Goal: Information Seeking & Learning: Learn about a topic

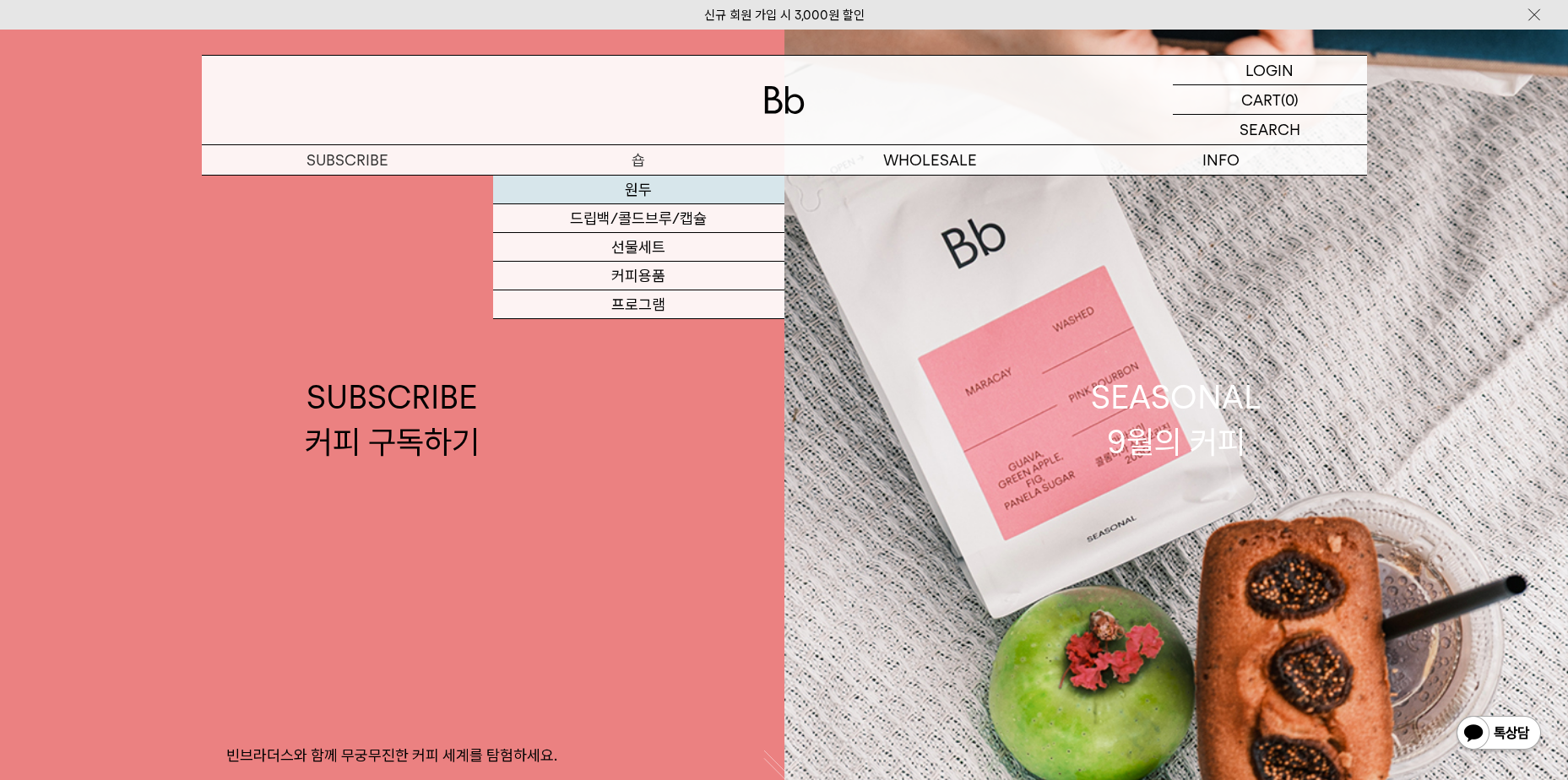
click at [644, 186] on link "원두" at bounding box center [639, 189] width 291 height 28
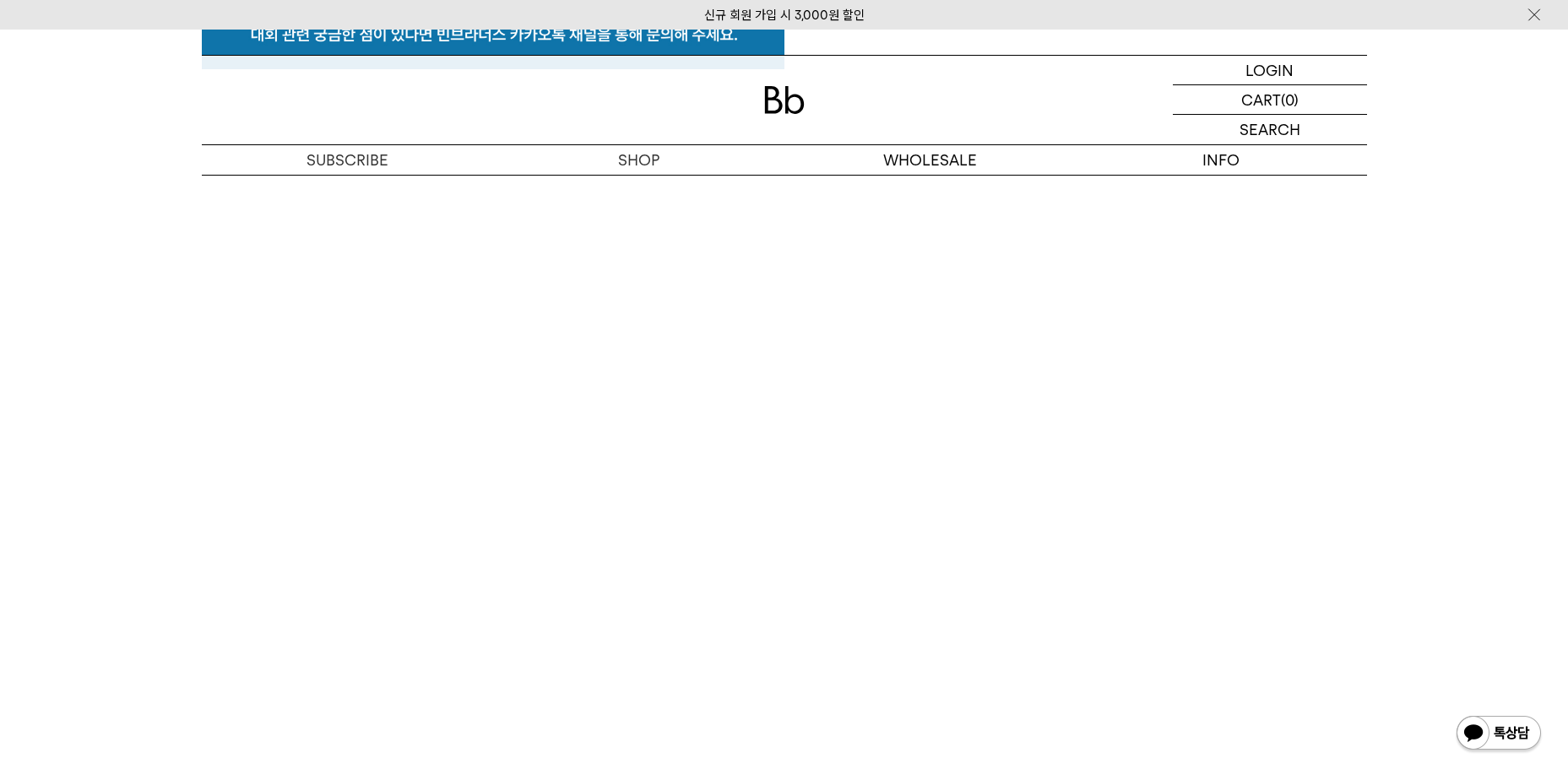
scroll to position [8369, 0]
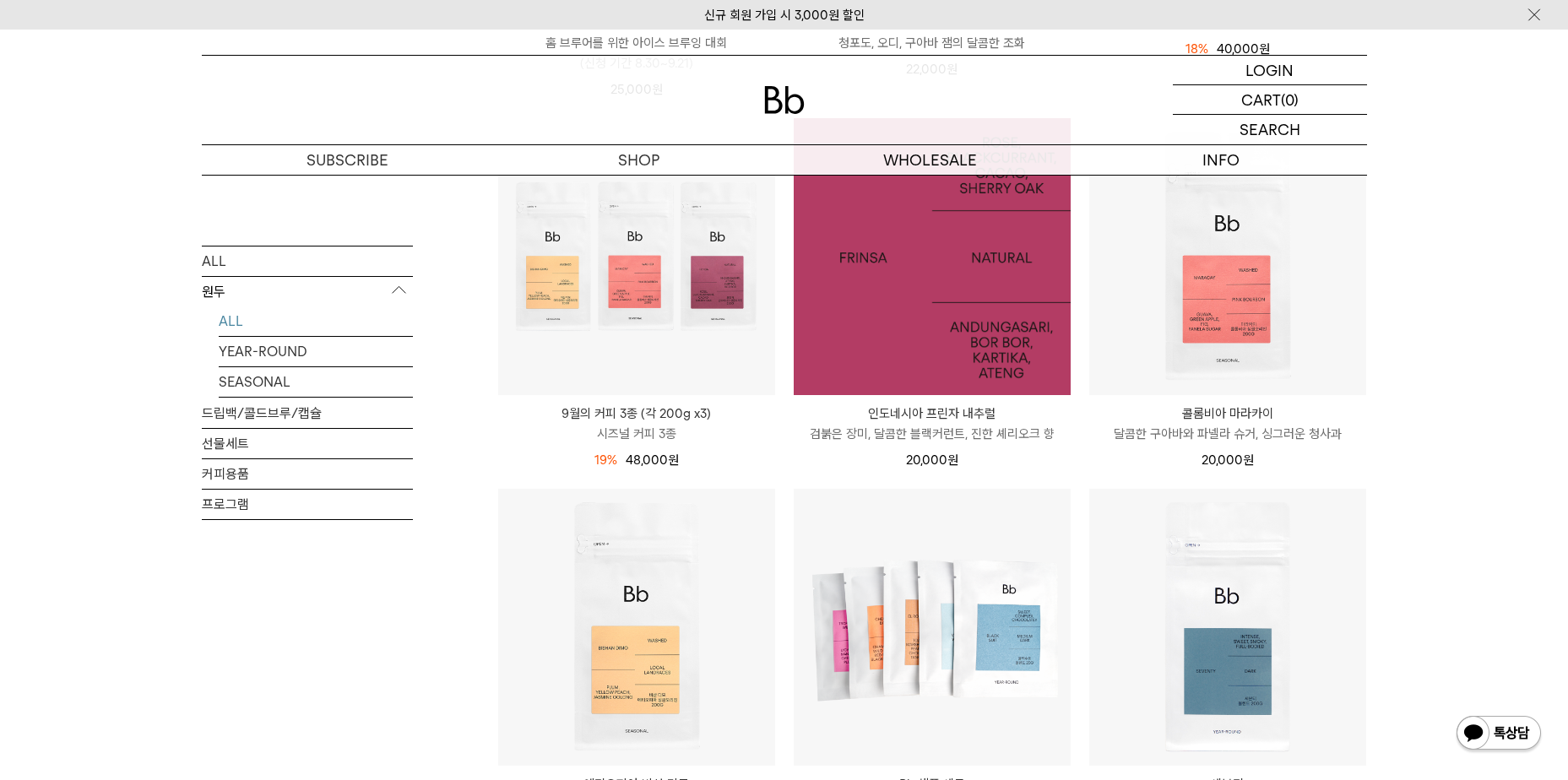
scroll to position [676, 0]
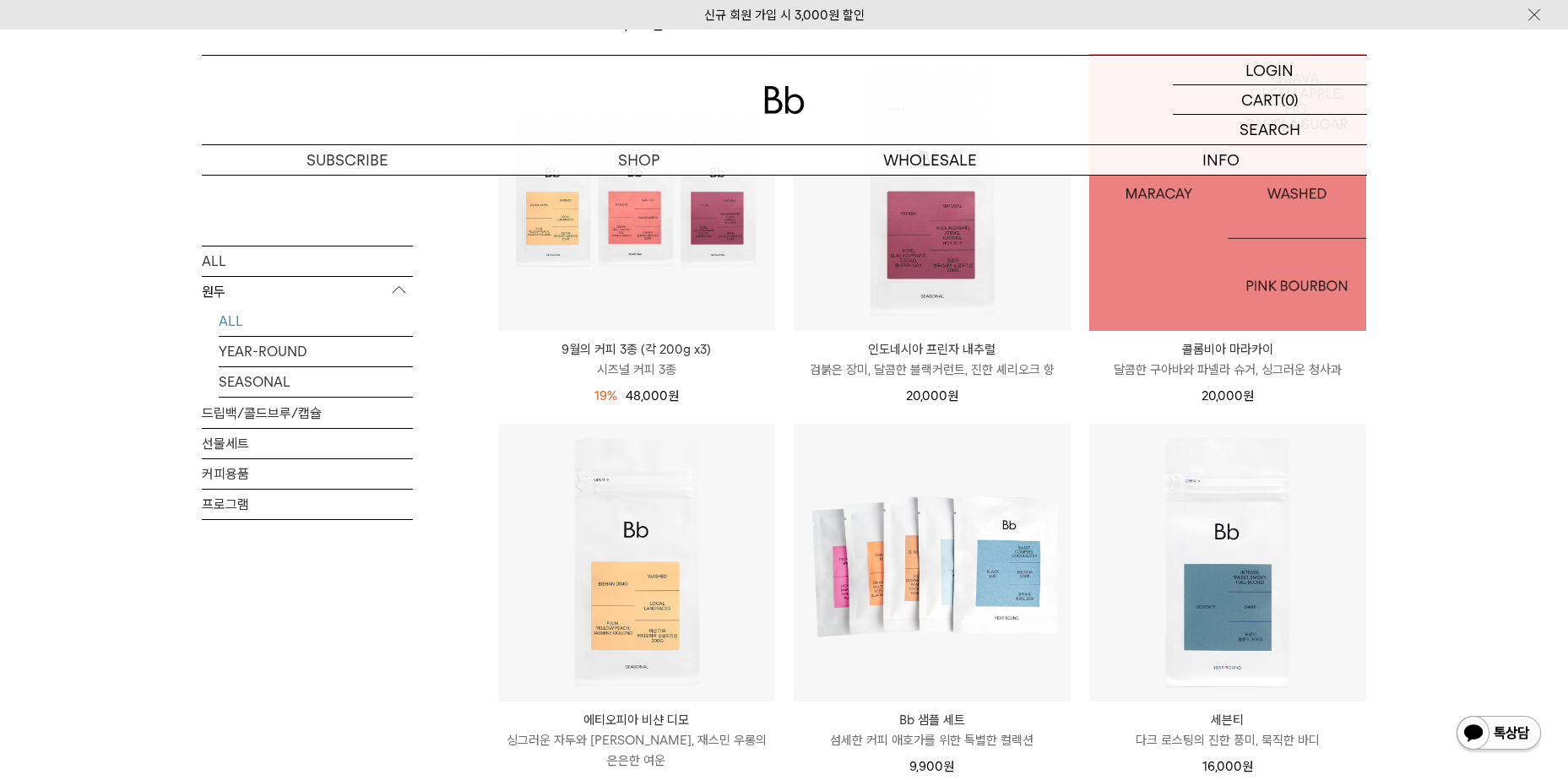
click at [1214, 226] on img at bounding box center [1228, 192] width 277 height 277
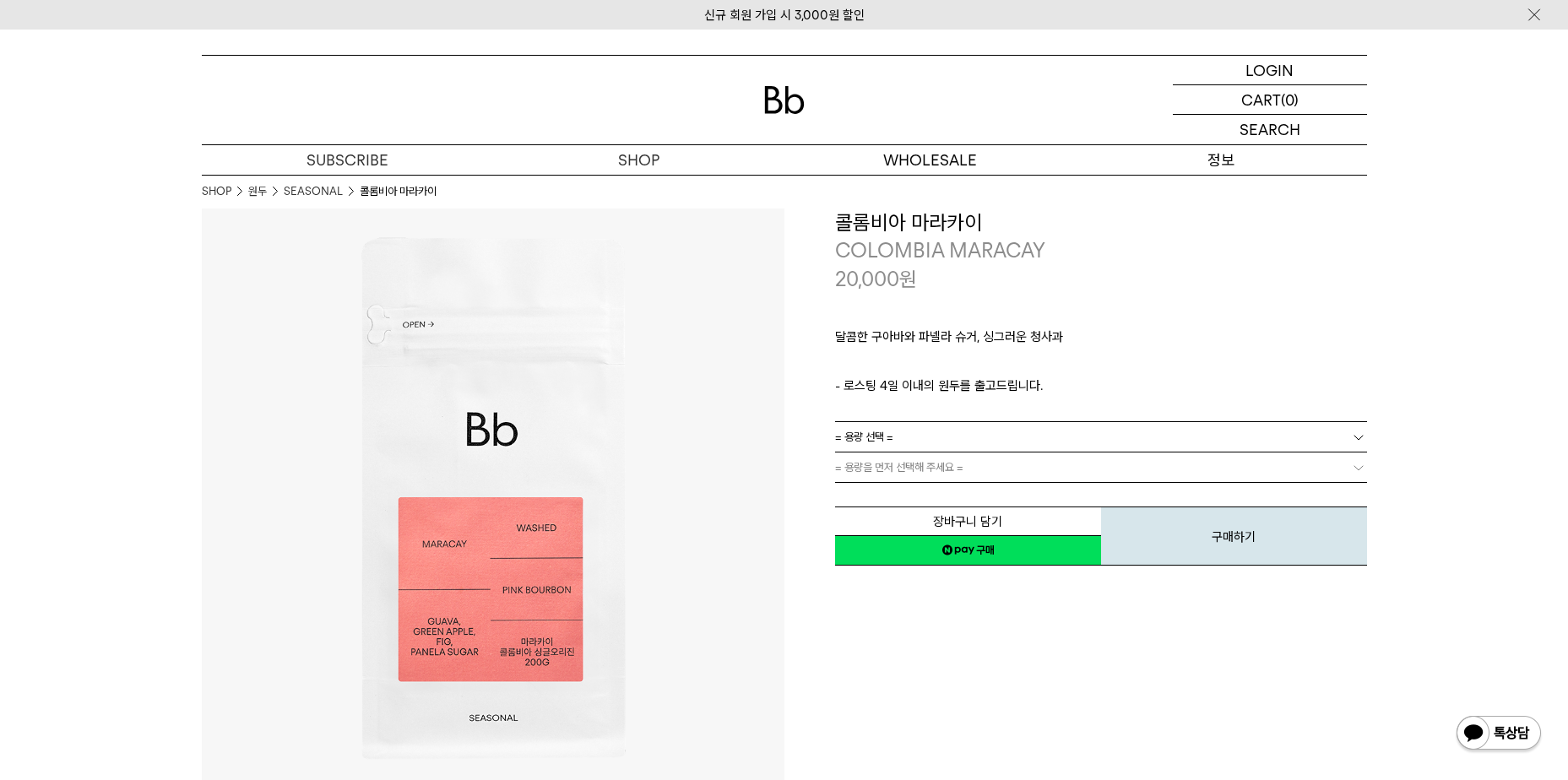
click at [1240, 167] on p "정보" at bounding box center [1222, 160] width 291 height 29
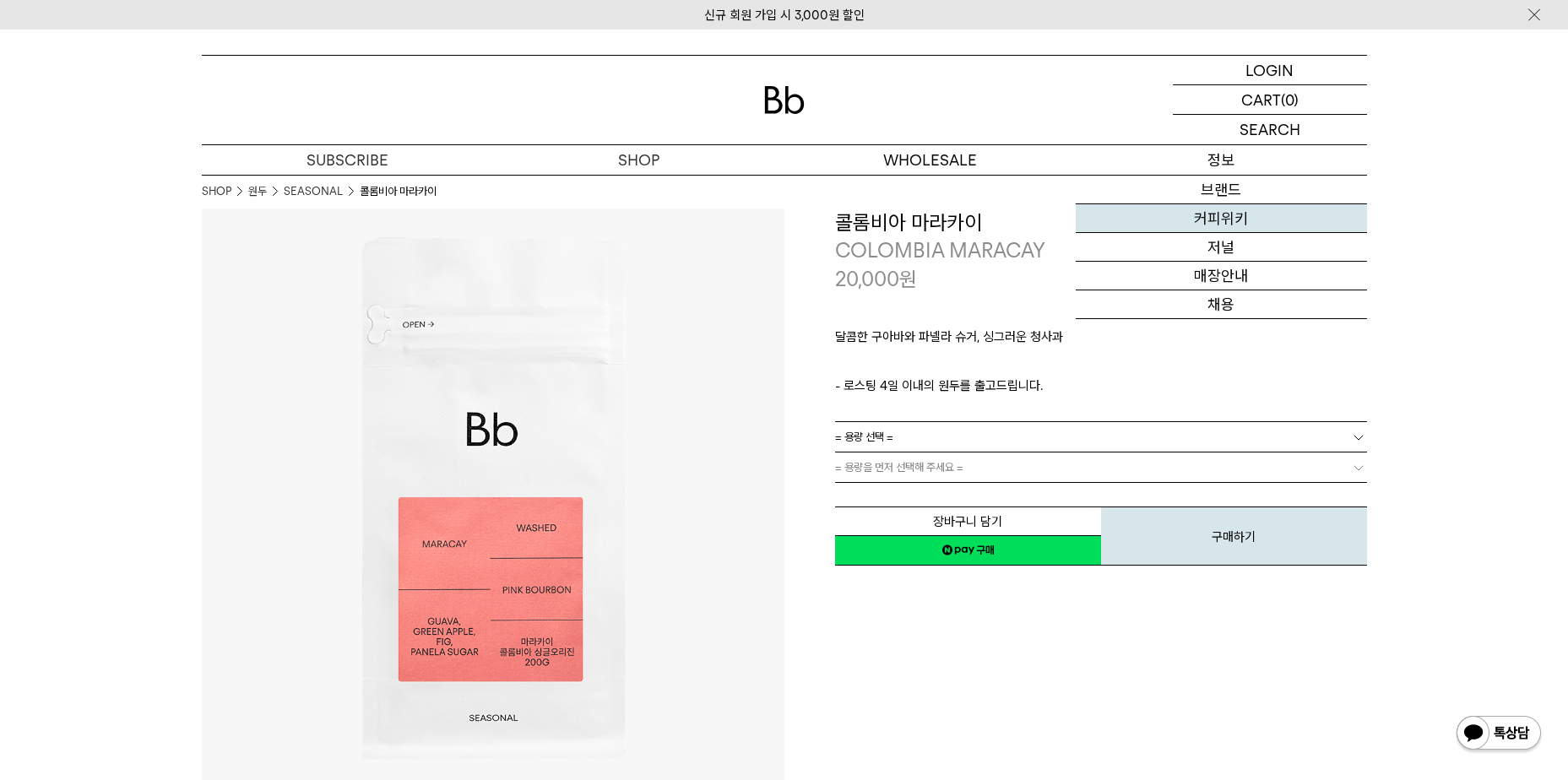
click at [1233, 210] on link "커피위키" at bounding box center [1222, 218] width 291 height 28
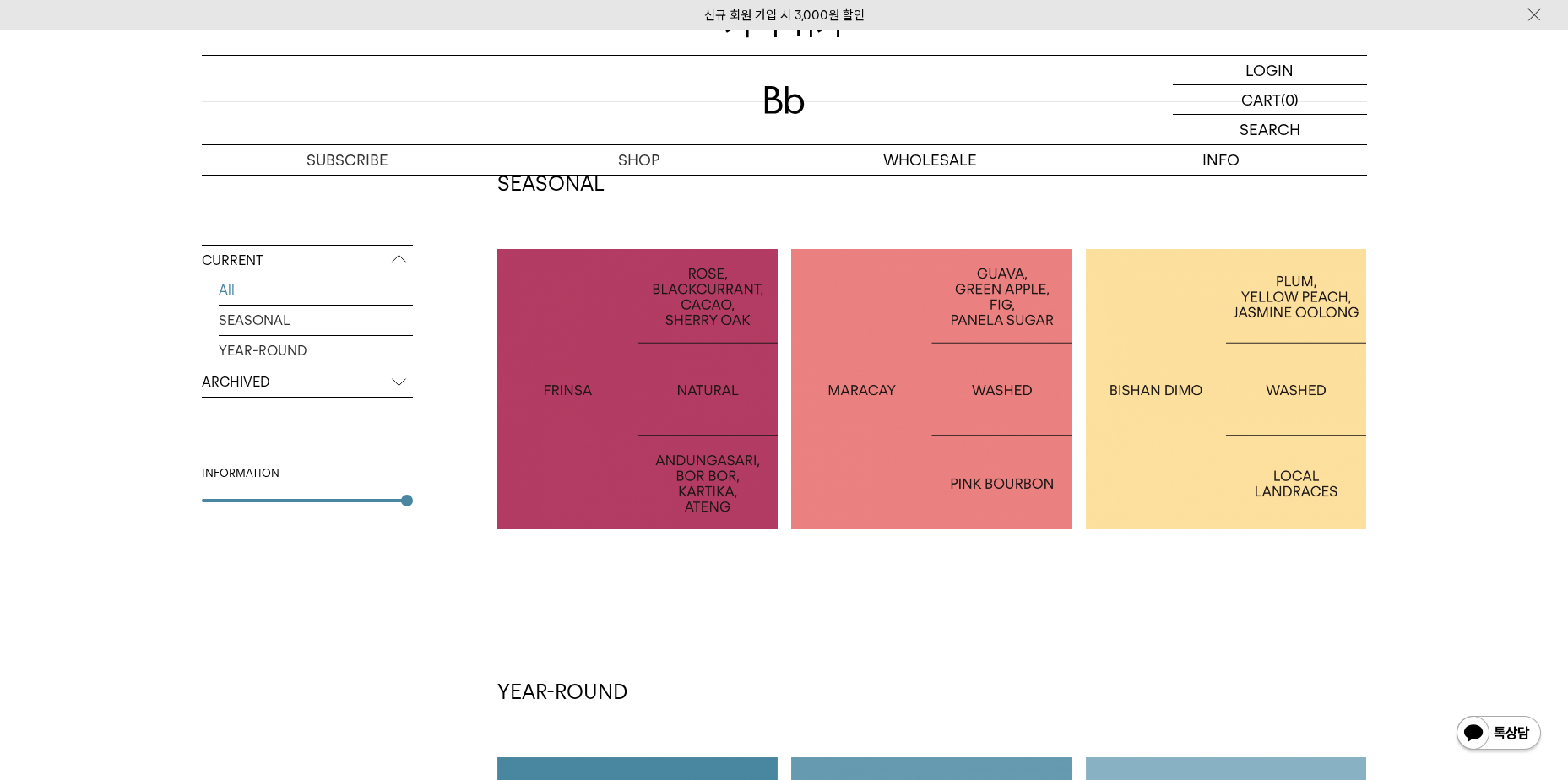
scroll to position [422, 0]
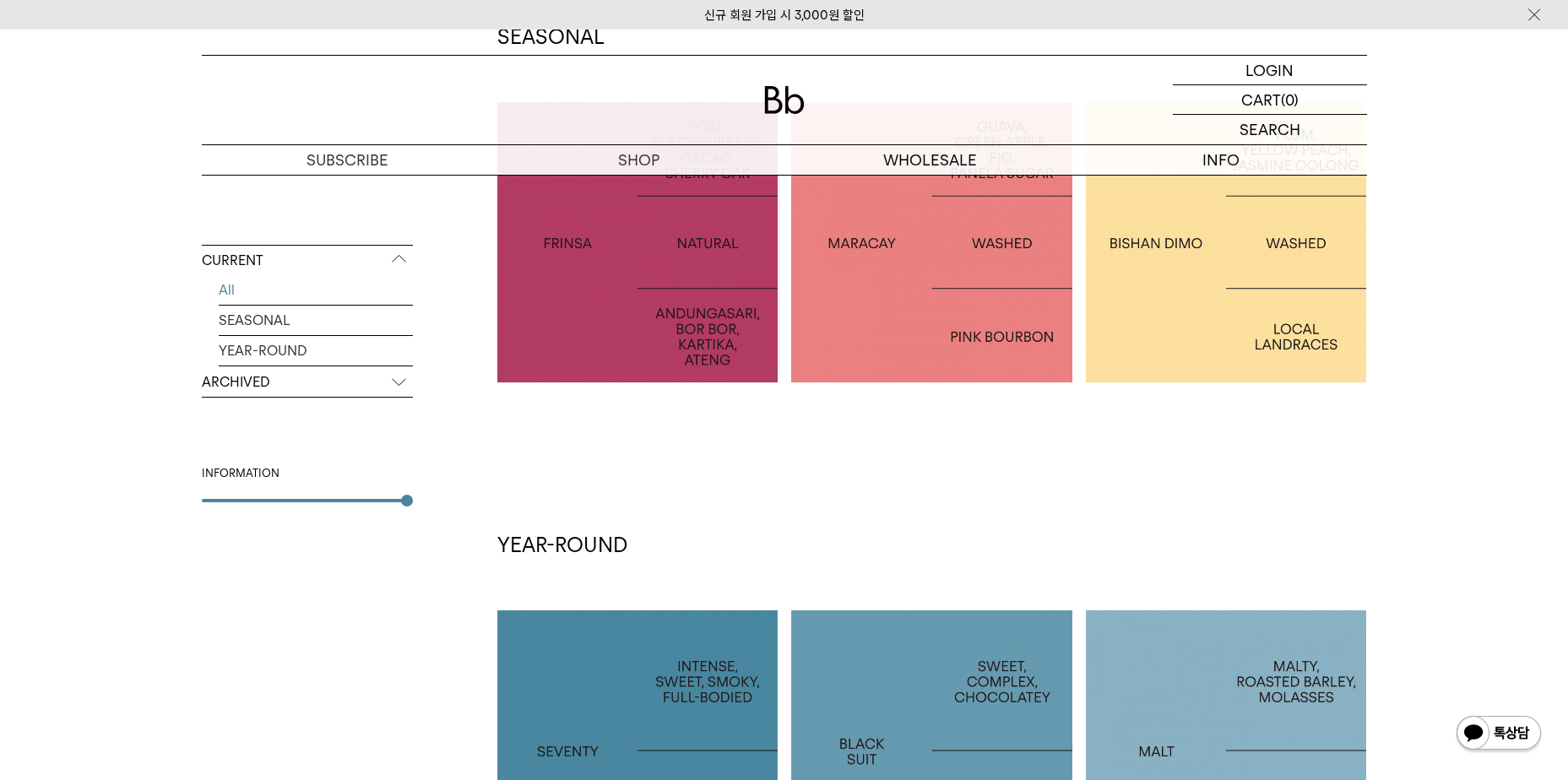
click at [687, 247] on p "INDONESIA FRINSA NATURAL" at bounding box center [638, 241] width 282 height 25
click at [860, 335] on div at bounding box center [931, 242] width 282 height 282
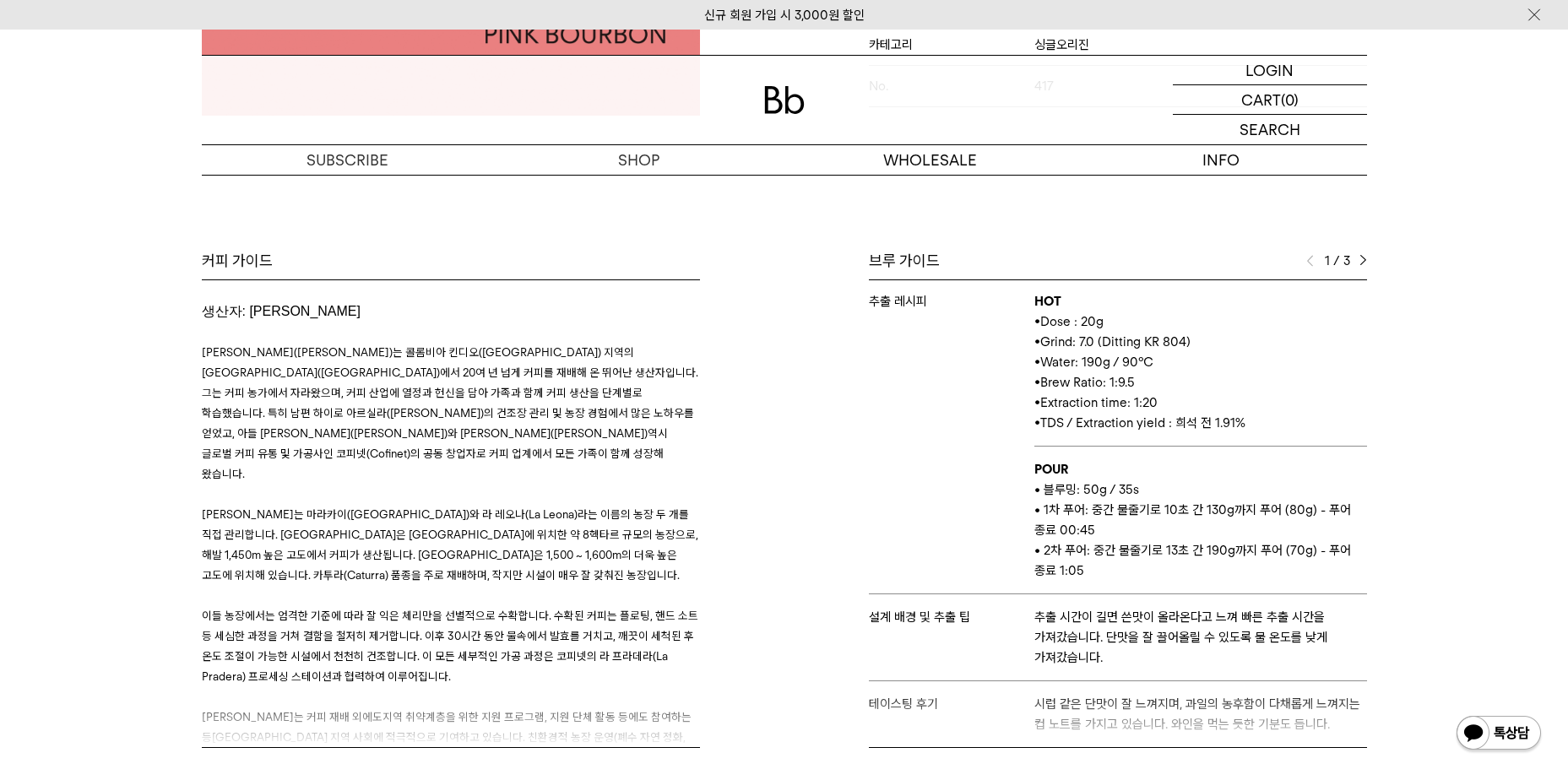
scroll to position [634, 0]
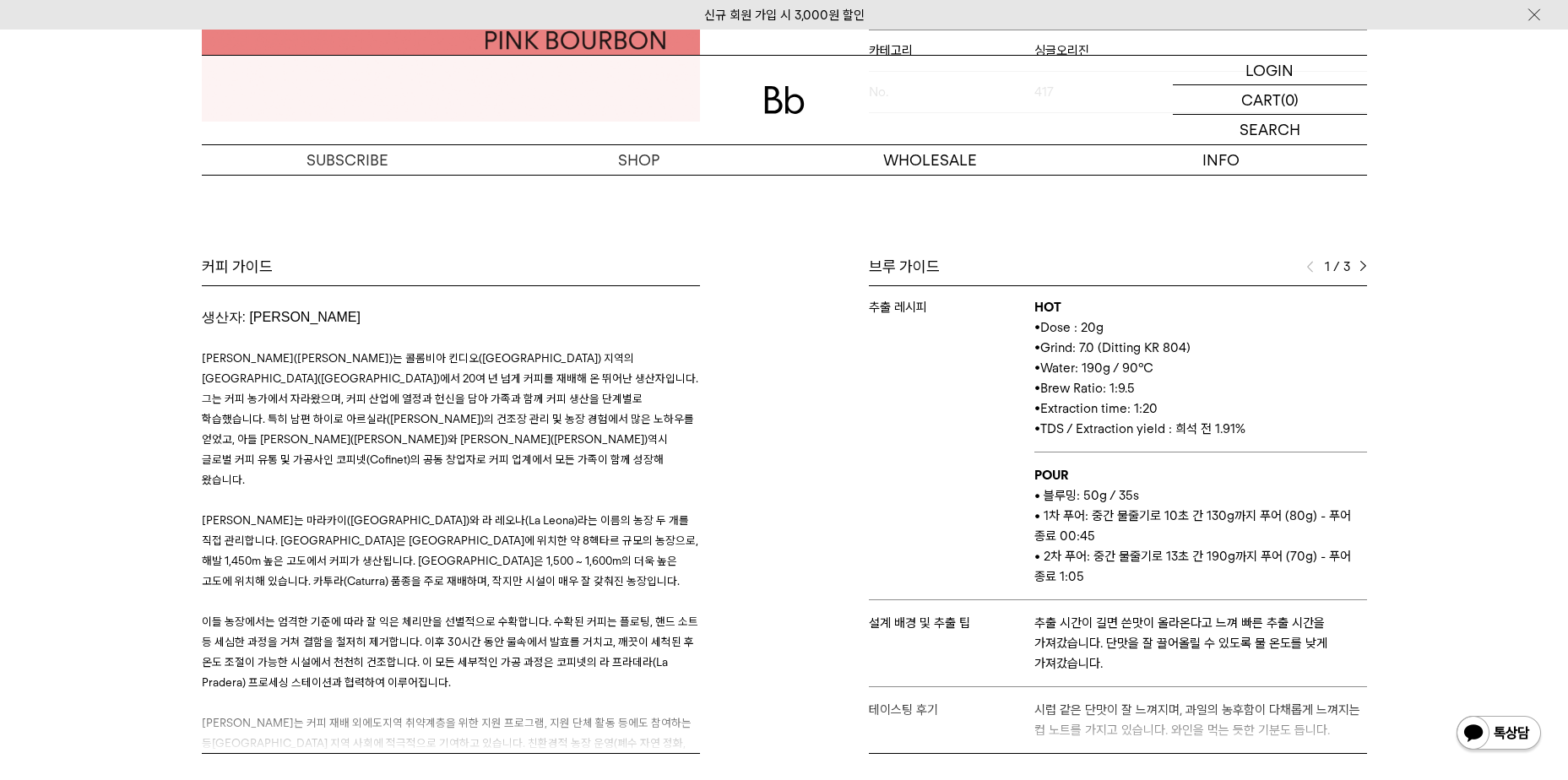
click at [1361, 266] on img at bounding box center [1364, 267] width 8 height 12
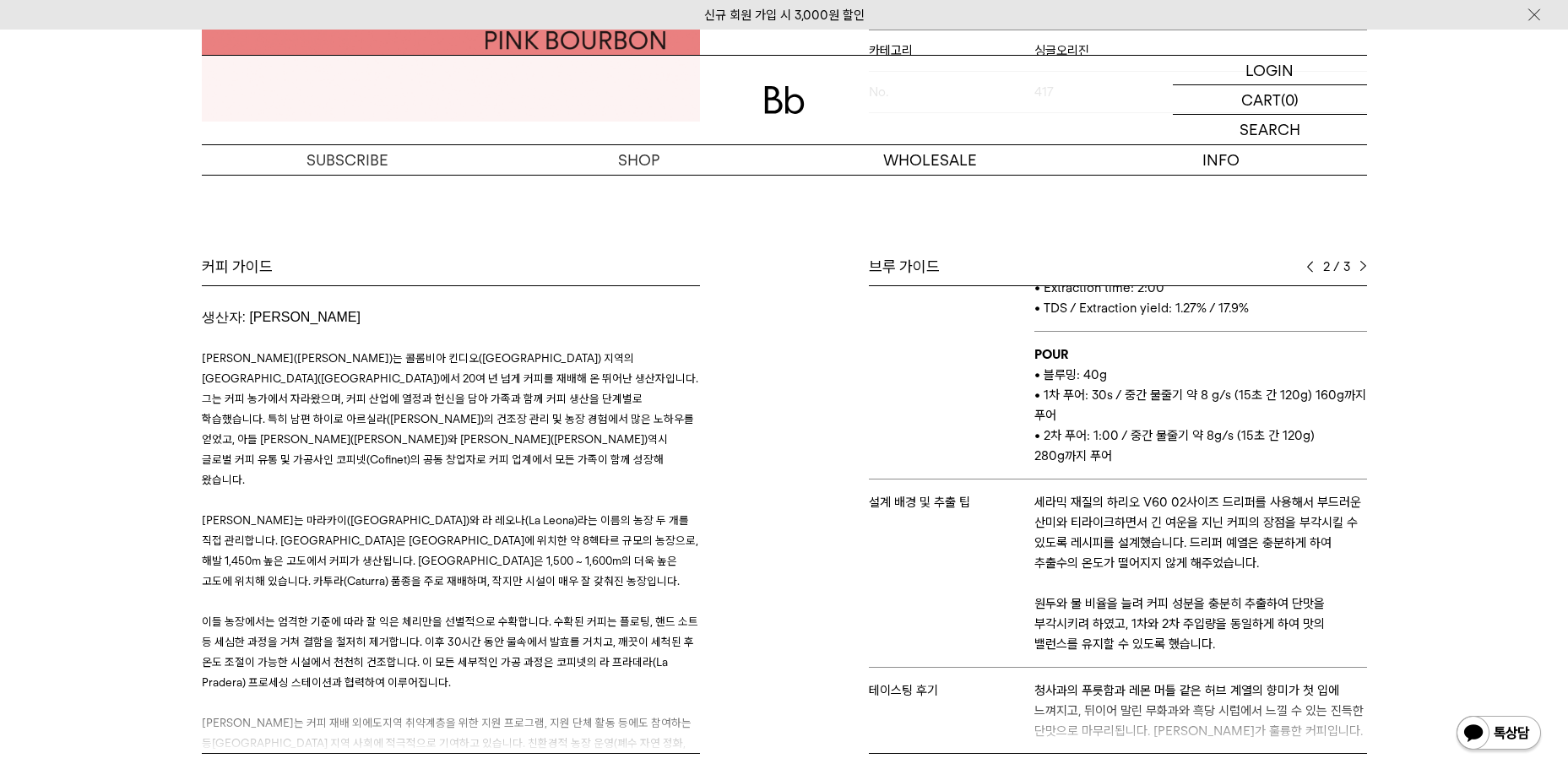
scroll to position [190, 0]
click at [1363, 259] on div "2 / 3" at bounding box center [1337, 267] width 61 height 21
click at [1366, 267] on img at bounding box center [1364, 267] width 8 height 12
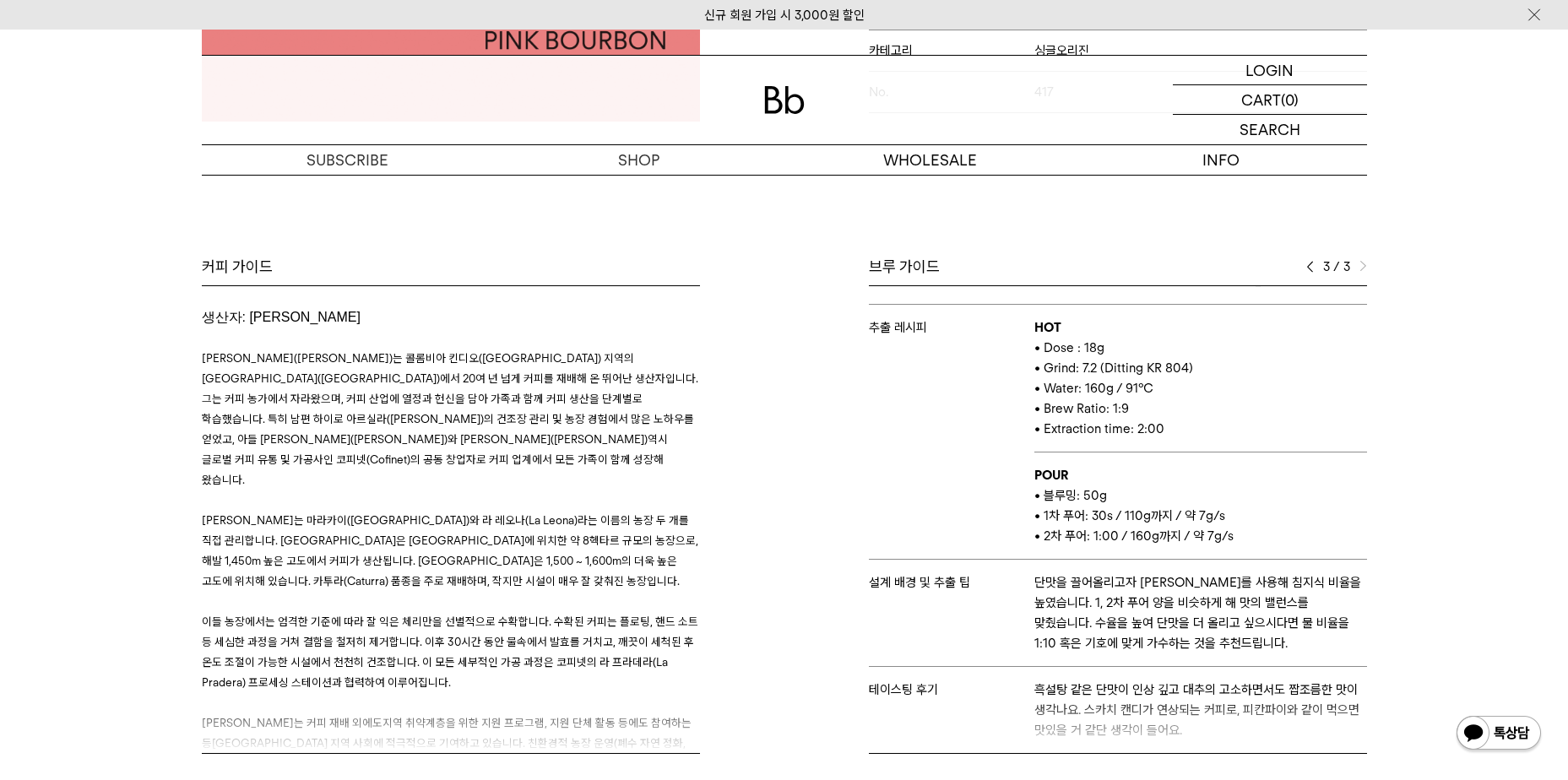
scroll to position [48, 0]
click at [1316, 268] on div "3 / 3" at bounding box center [1337, 267] width 61 height 21
click at [1304, 257] on div "브루 가이드" at bounding box center [1119, 267] width 498 height 21
click at [1307, 262] on img at bounding box center [1311, 267] width 8 height 12
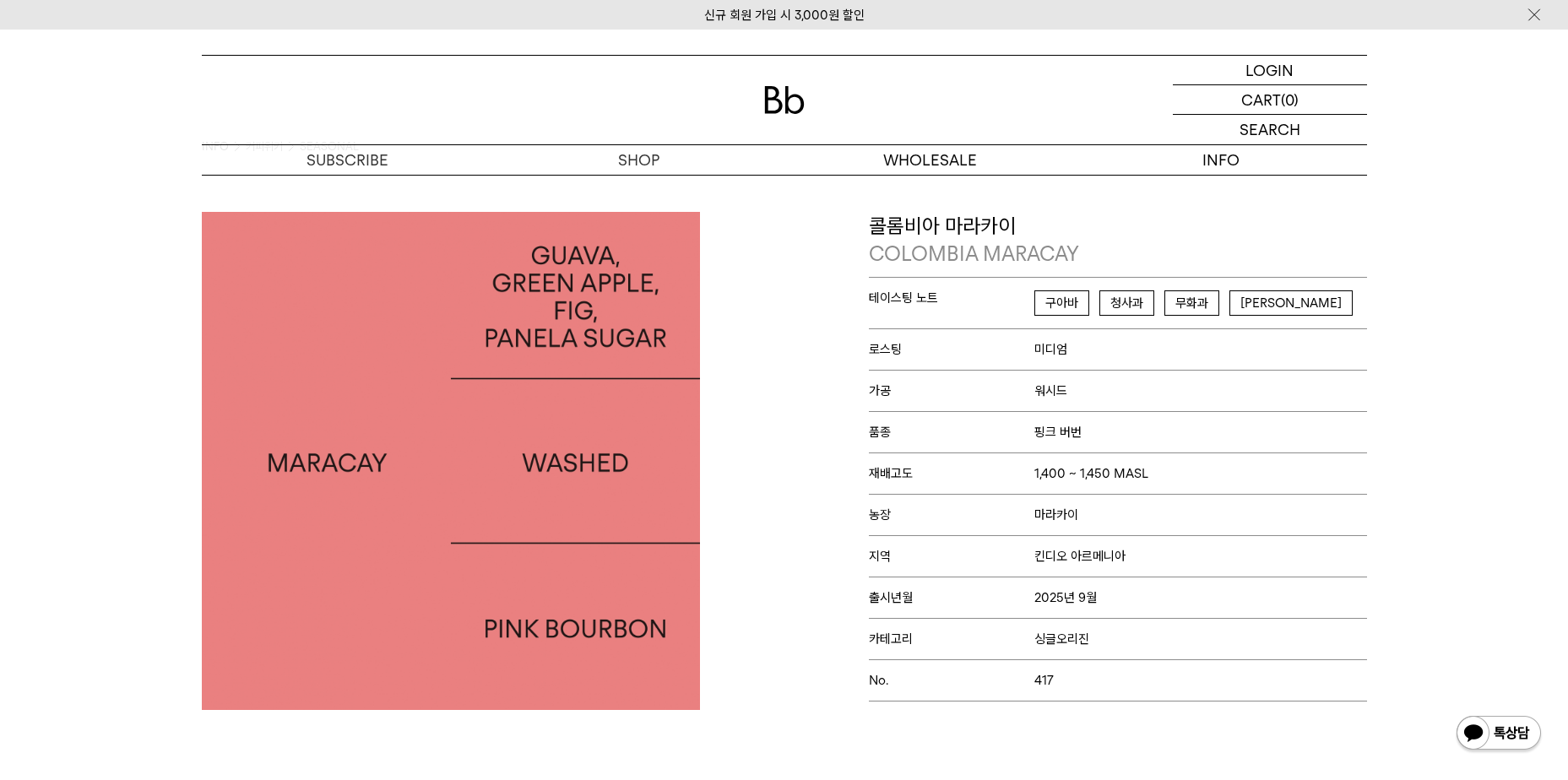
scroll to position [42, 0]
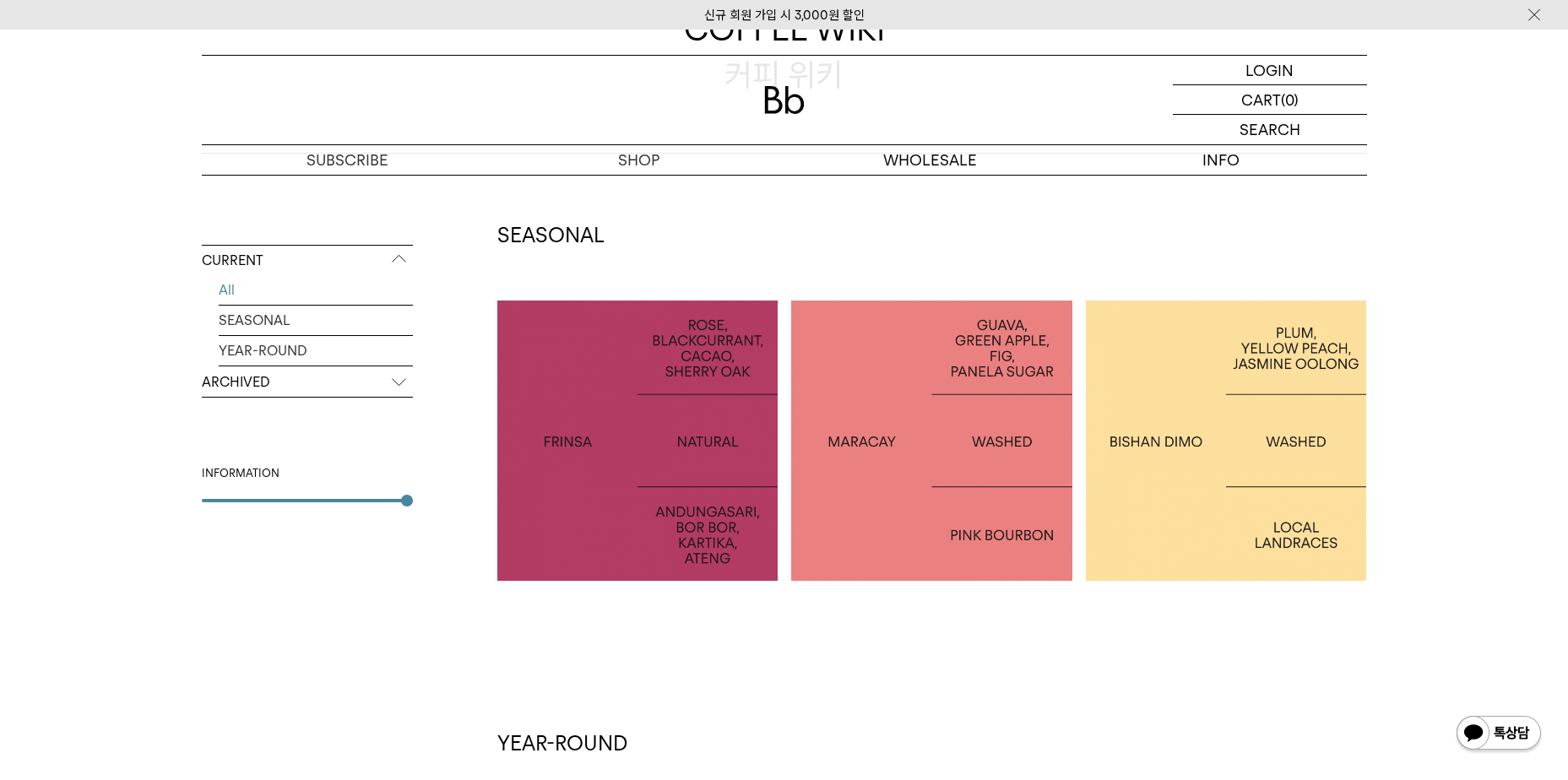
drag, startPoint x: 0, startPoint y: 0, endPoint x: 1103, endPoint y: 407, distance: 1175.7
click at [1103, 407] on div at bounding box center [1227, 441] width 282 height 282
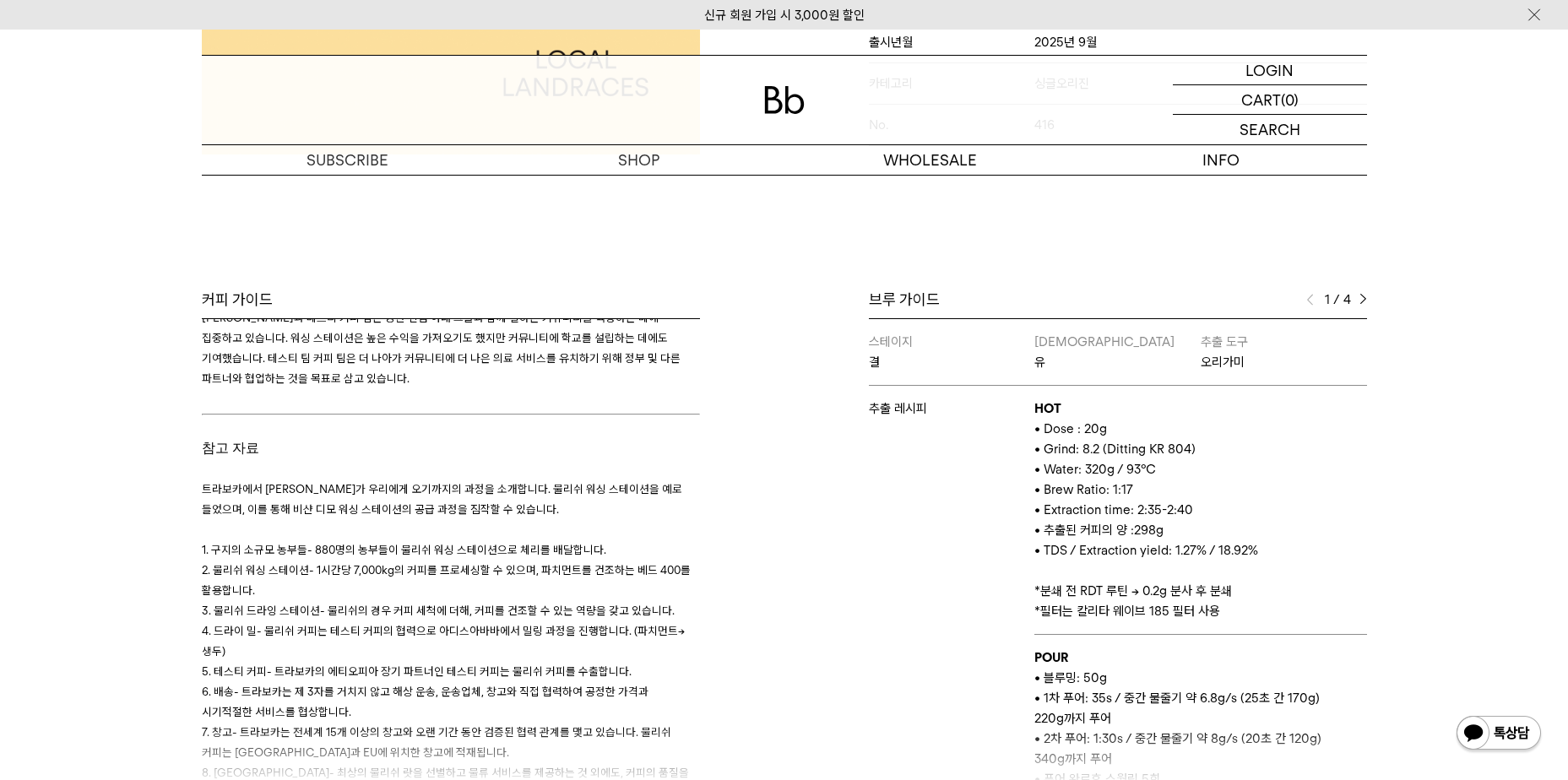
scroll to position [591, 0]
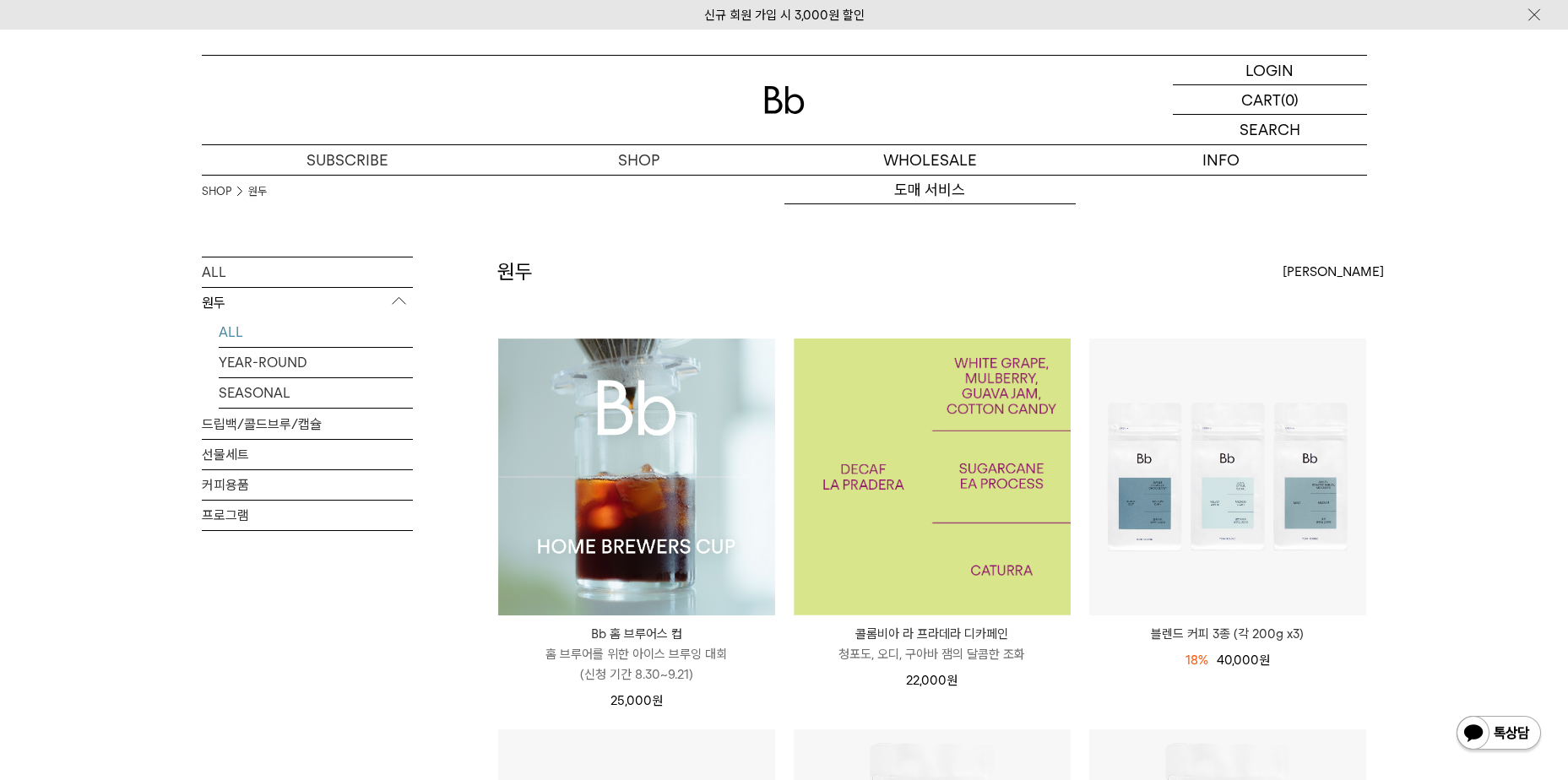
click at [842, 428] on img at bounding box center [932, 477] width 277 height 277
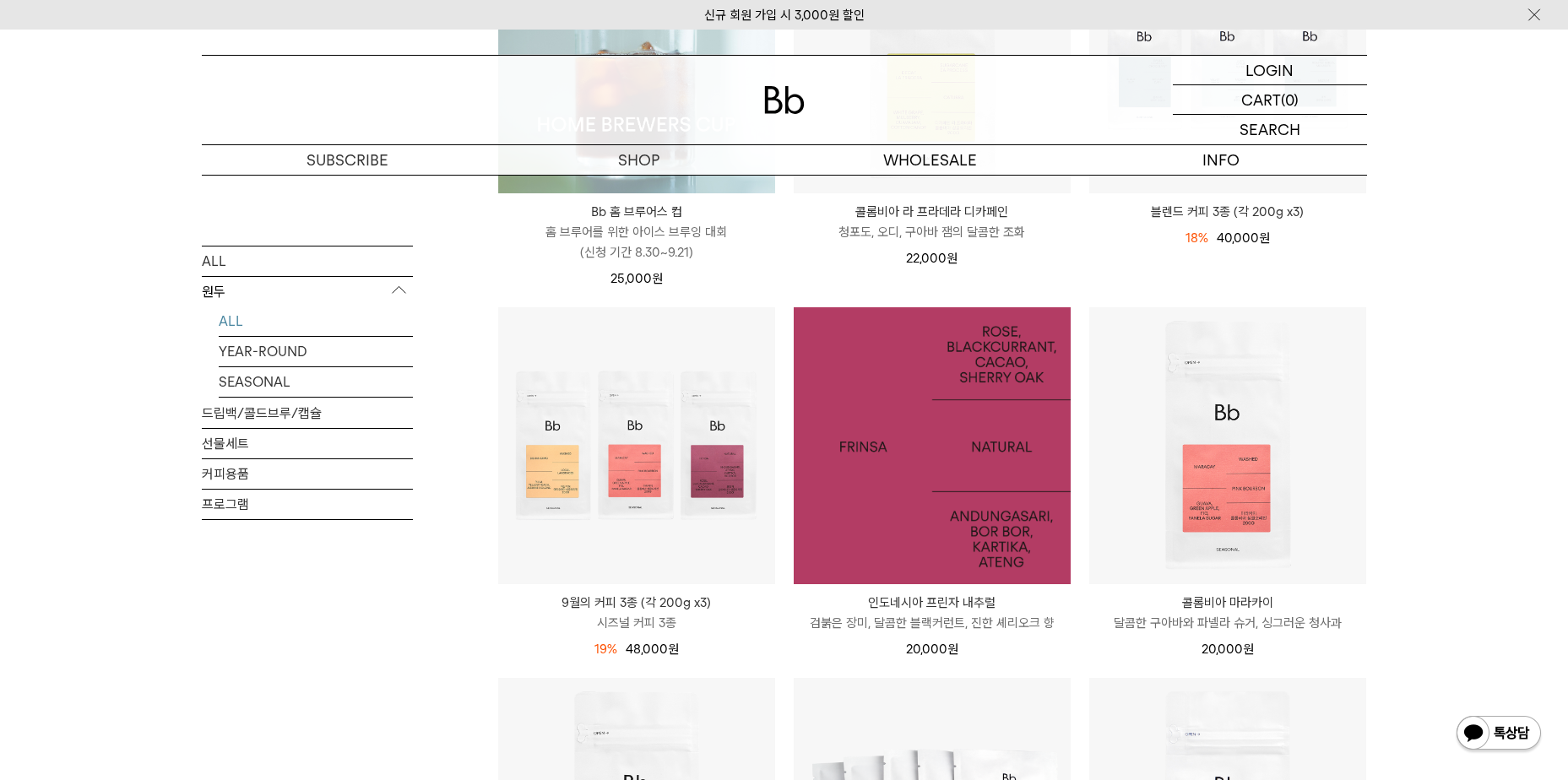
click at [864, 361] on img at bounding box center [932, 445] width 277 height 277
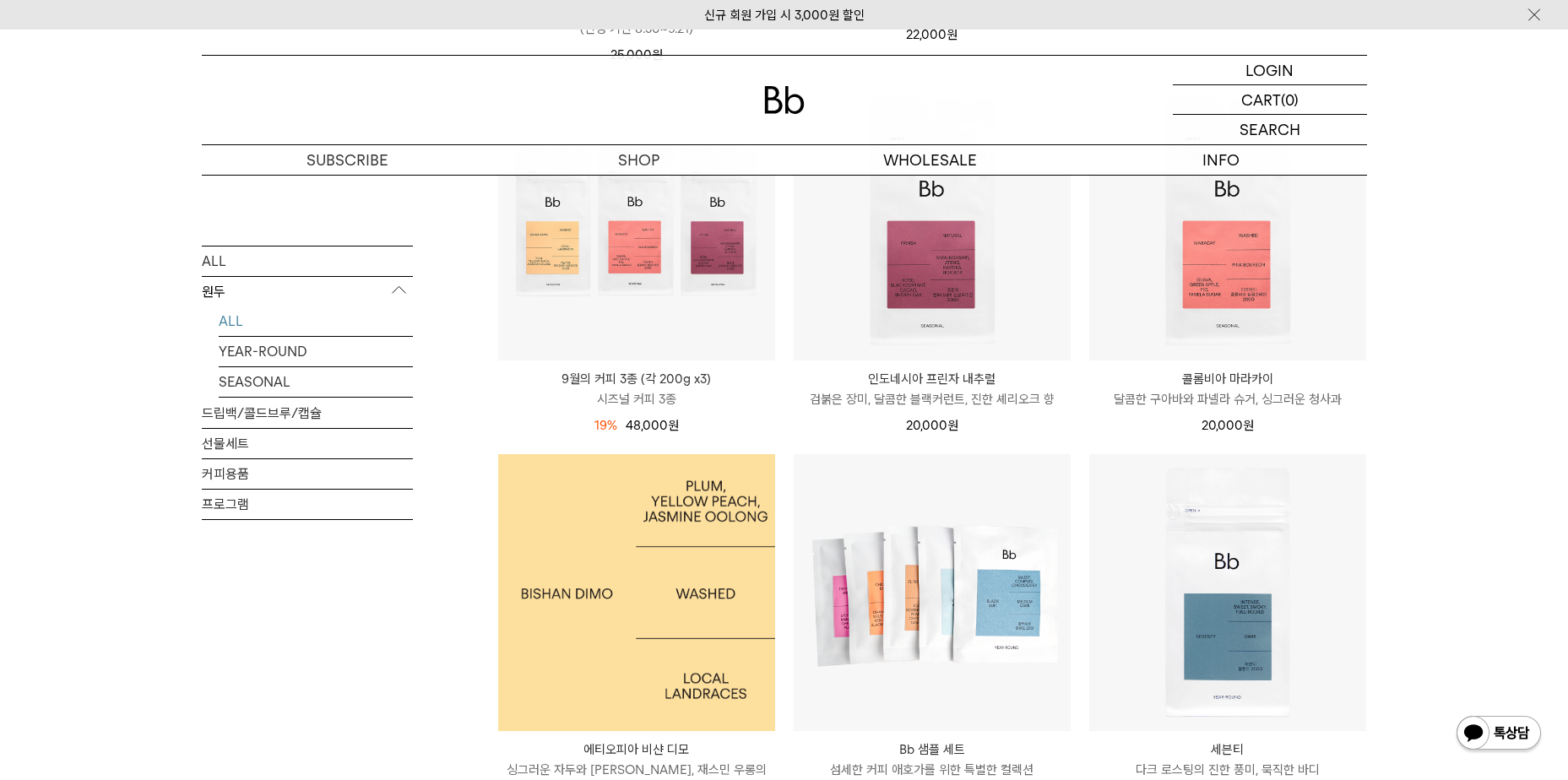
click at [713, 465] on img at bounding box center [637, 593] width 277 height 277
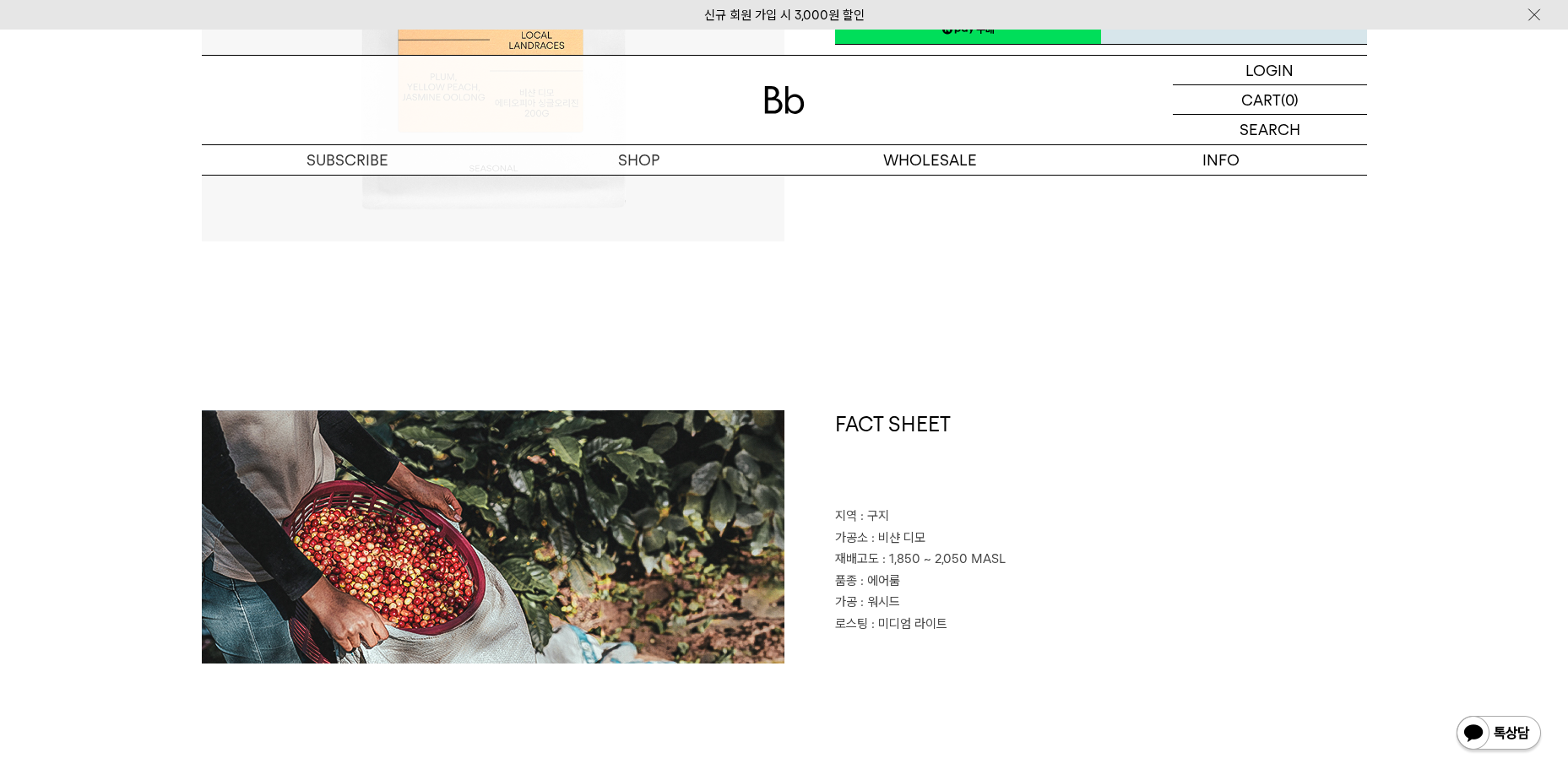
scroll to position [506, 0]
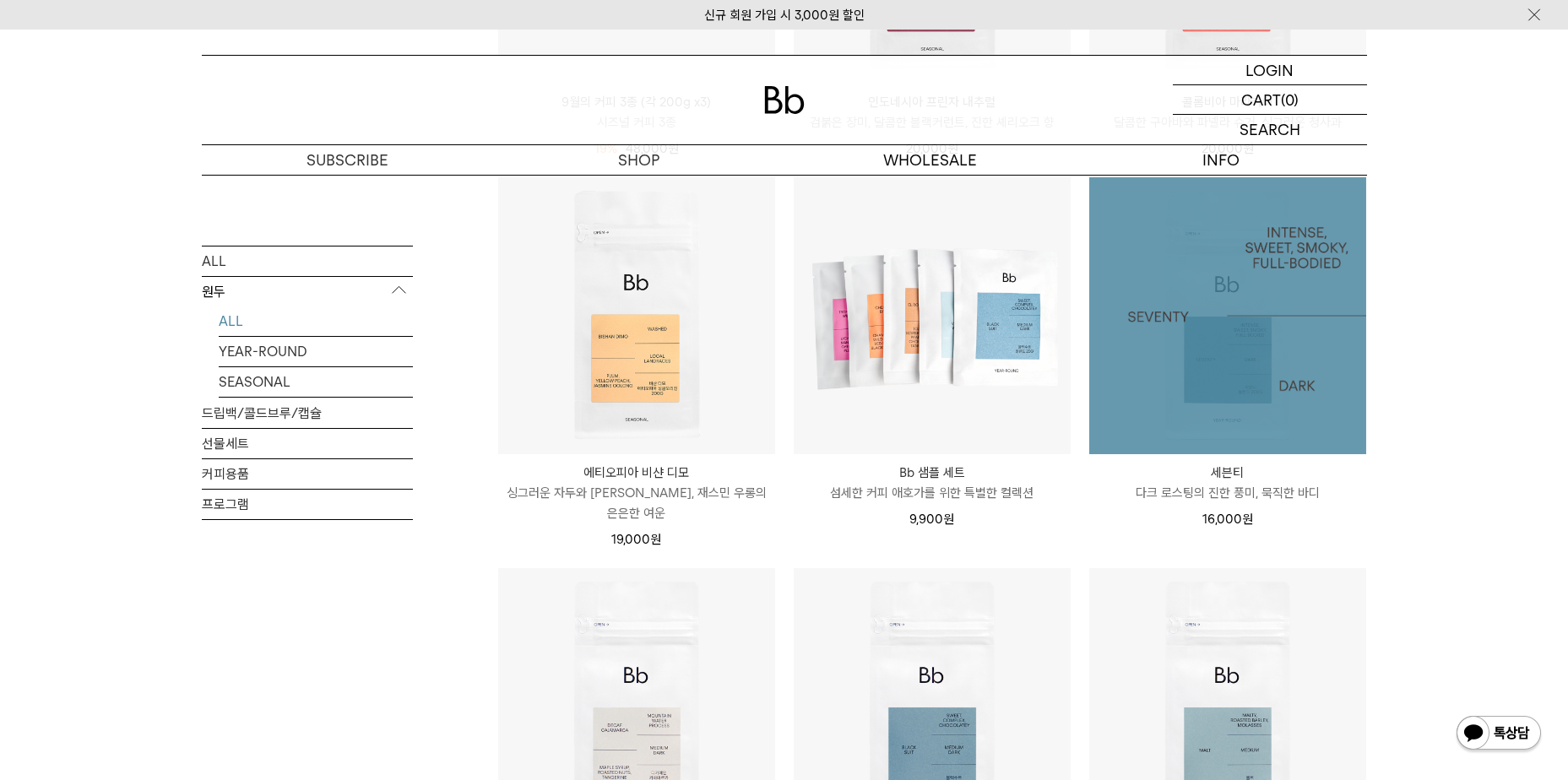
scroll to position [561, 0]
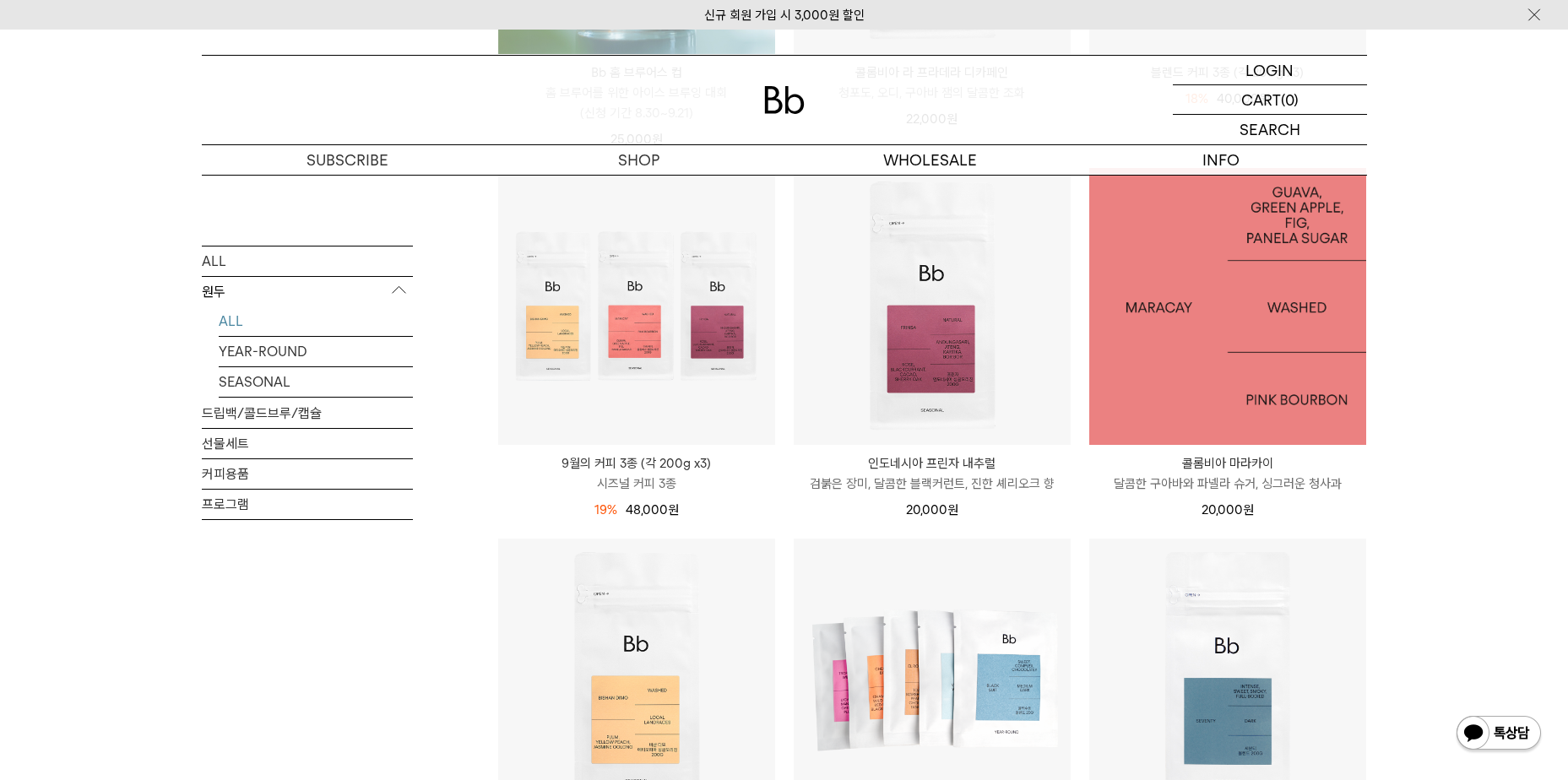
click at [1200, 366] on img at bounding box center [1228, 306] width 277 height 277
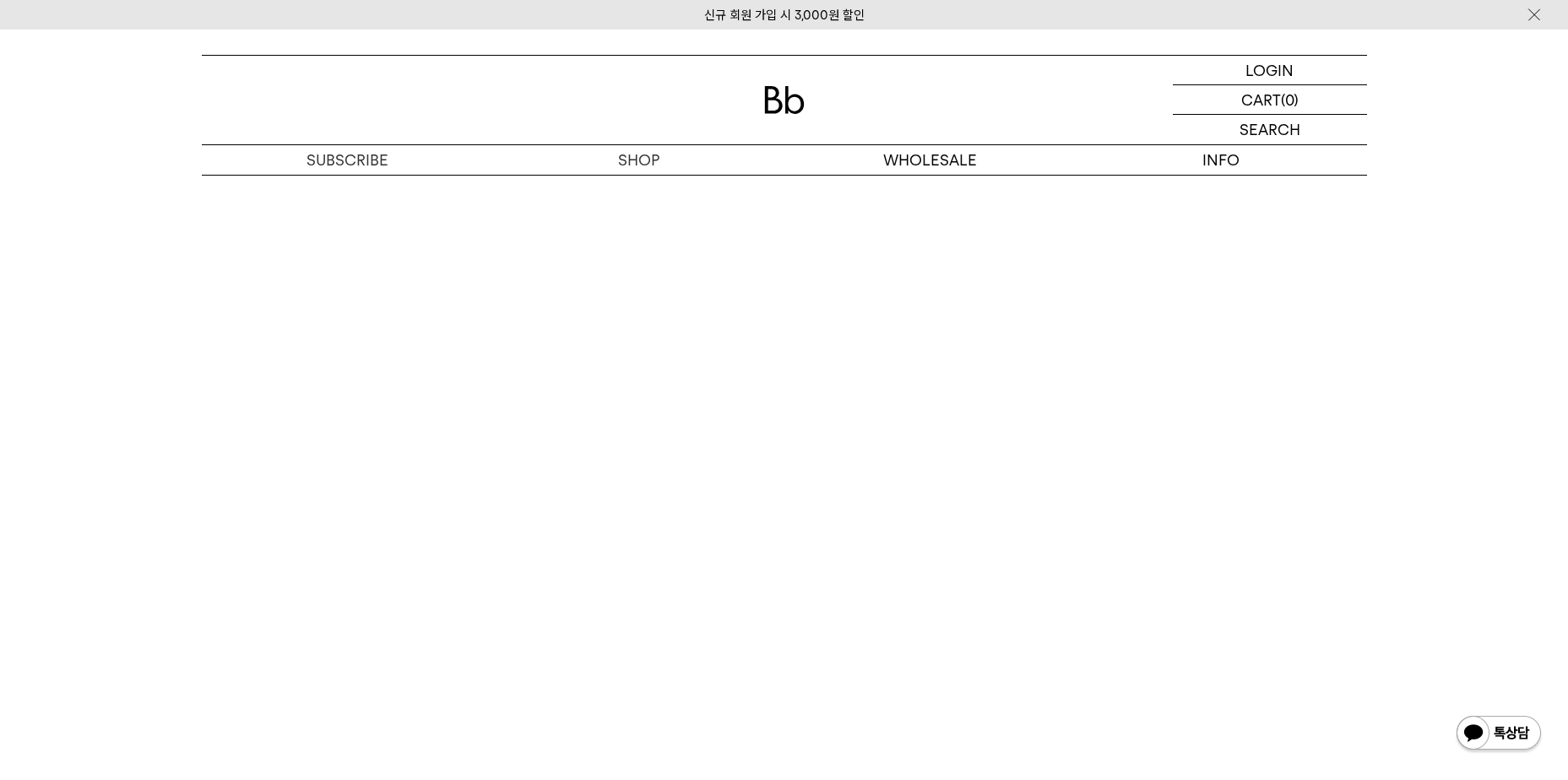
scroll to position [3716, 0]
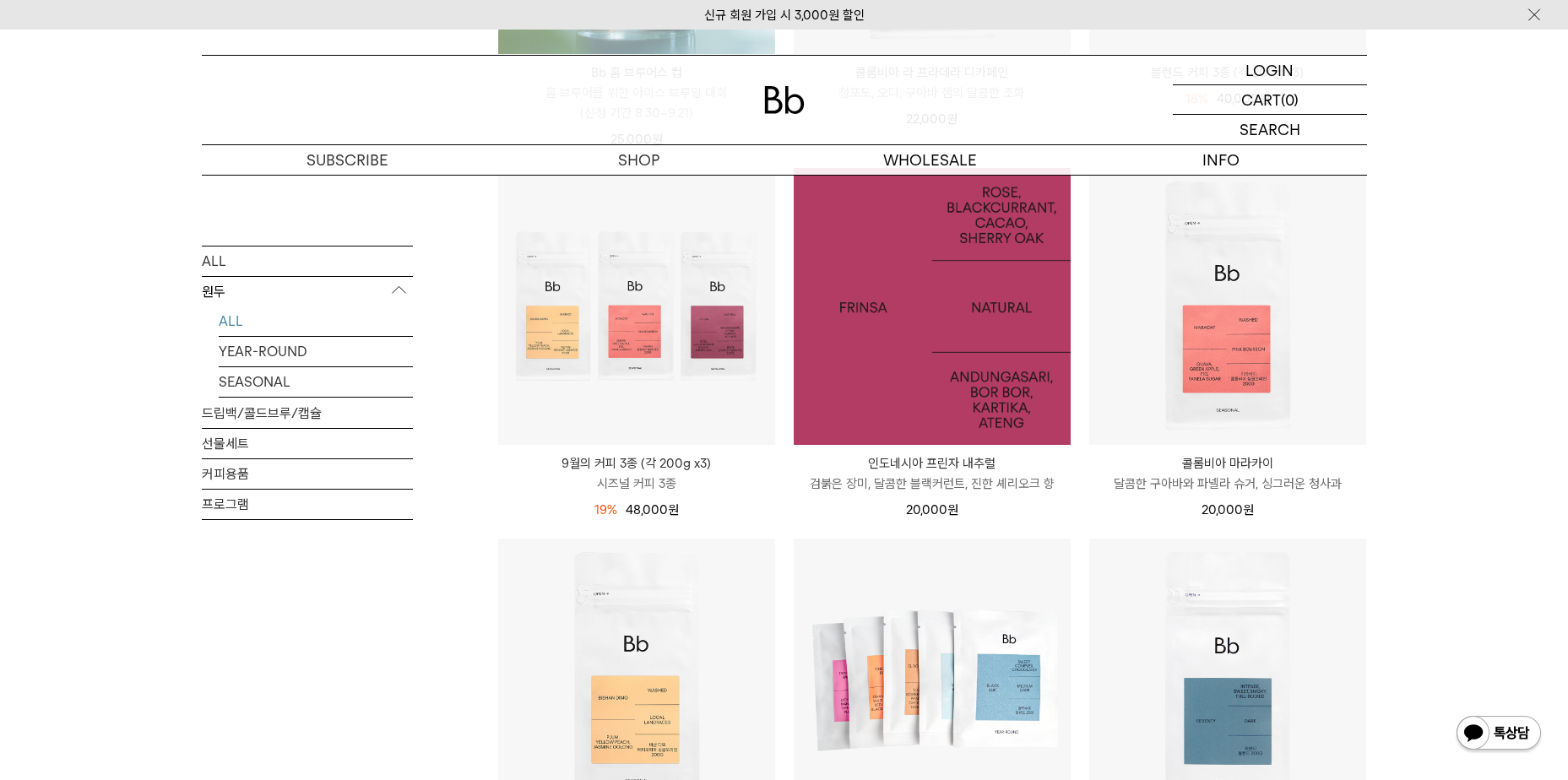
scroll to position [984, 0]
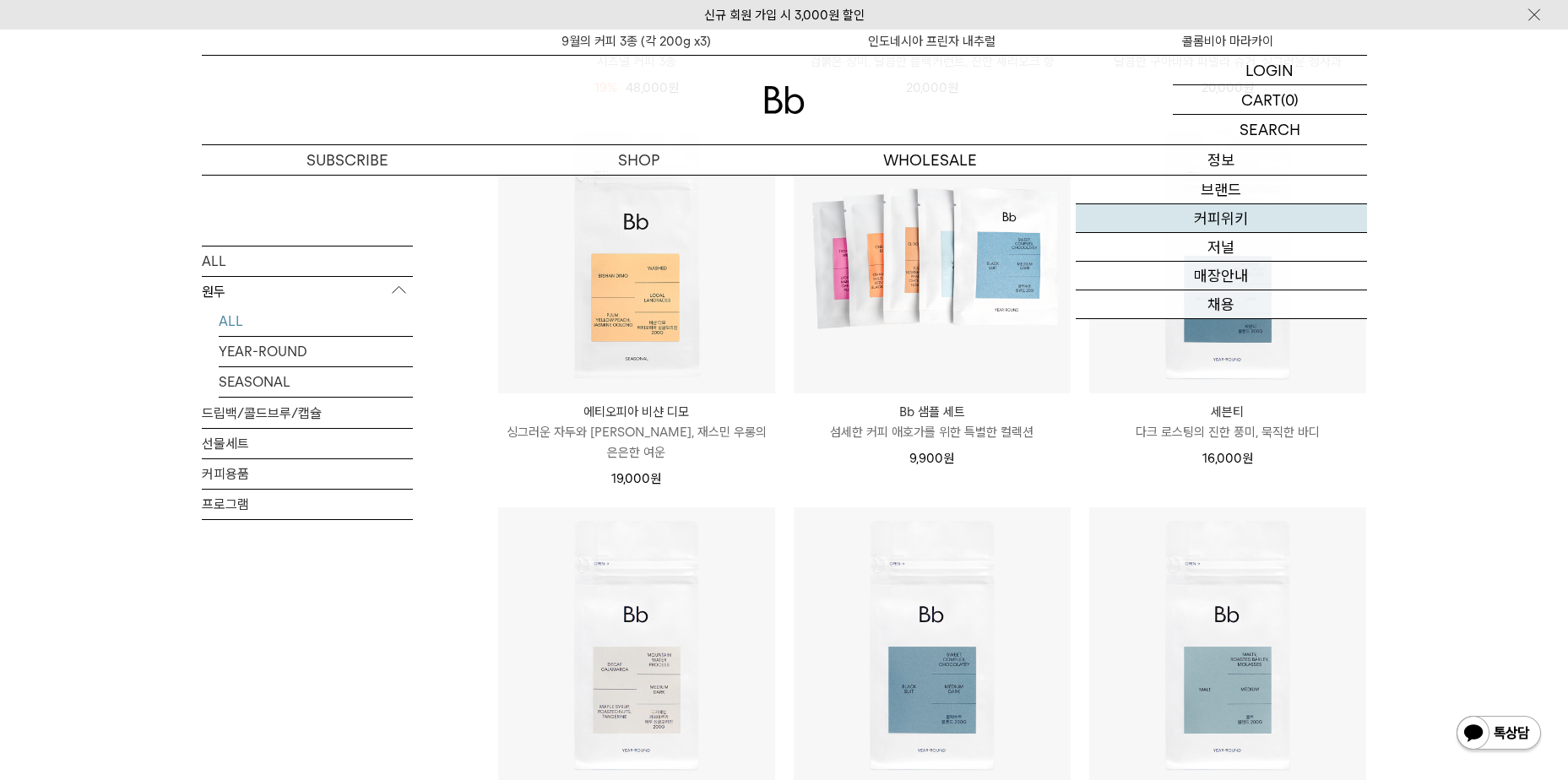
click at [1216, 225] on link "커피위키" at bounding box center [1222, 218] width 291 height 28
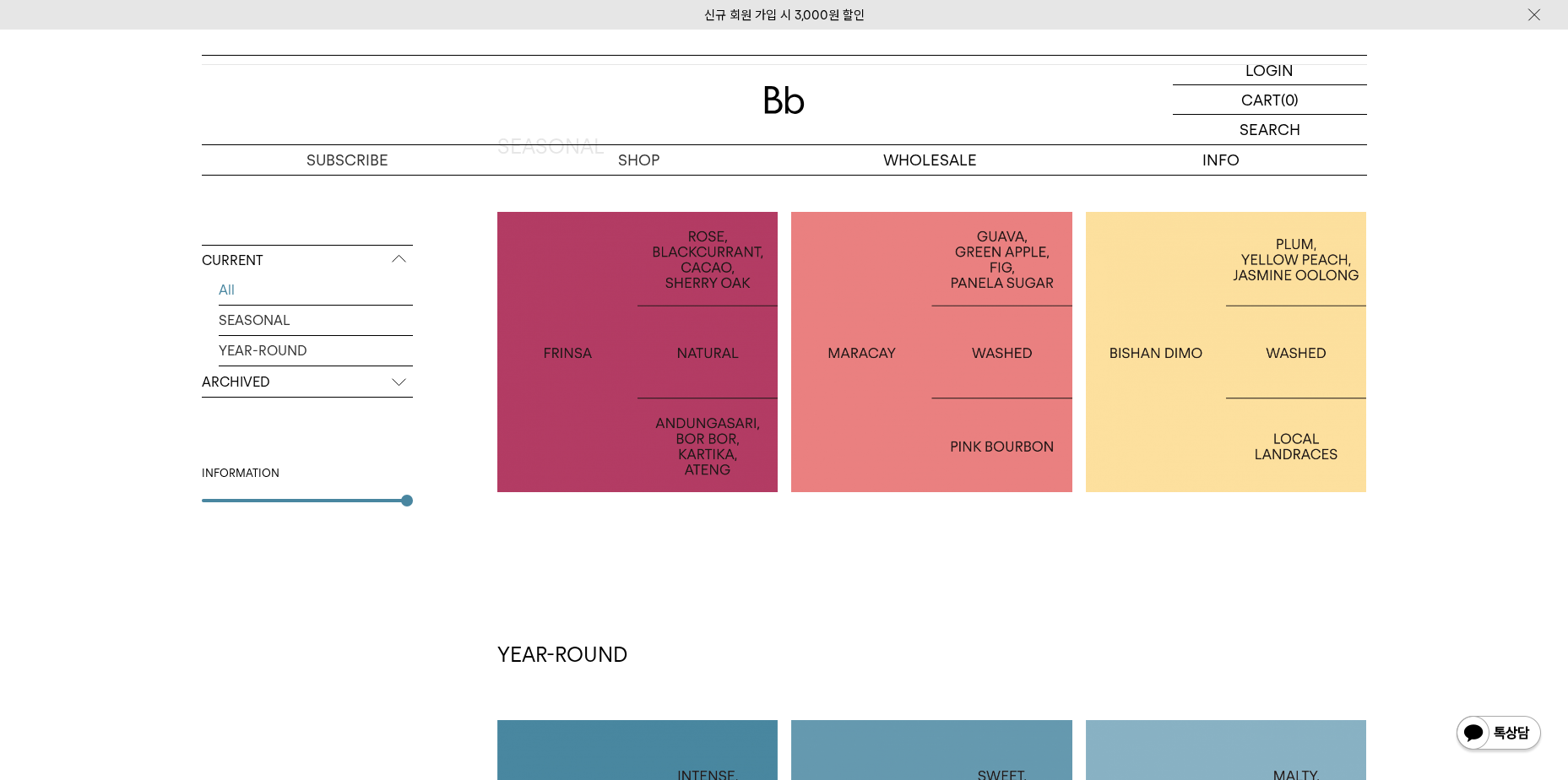
scroll to position [338, 0]
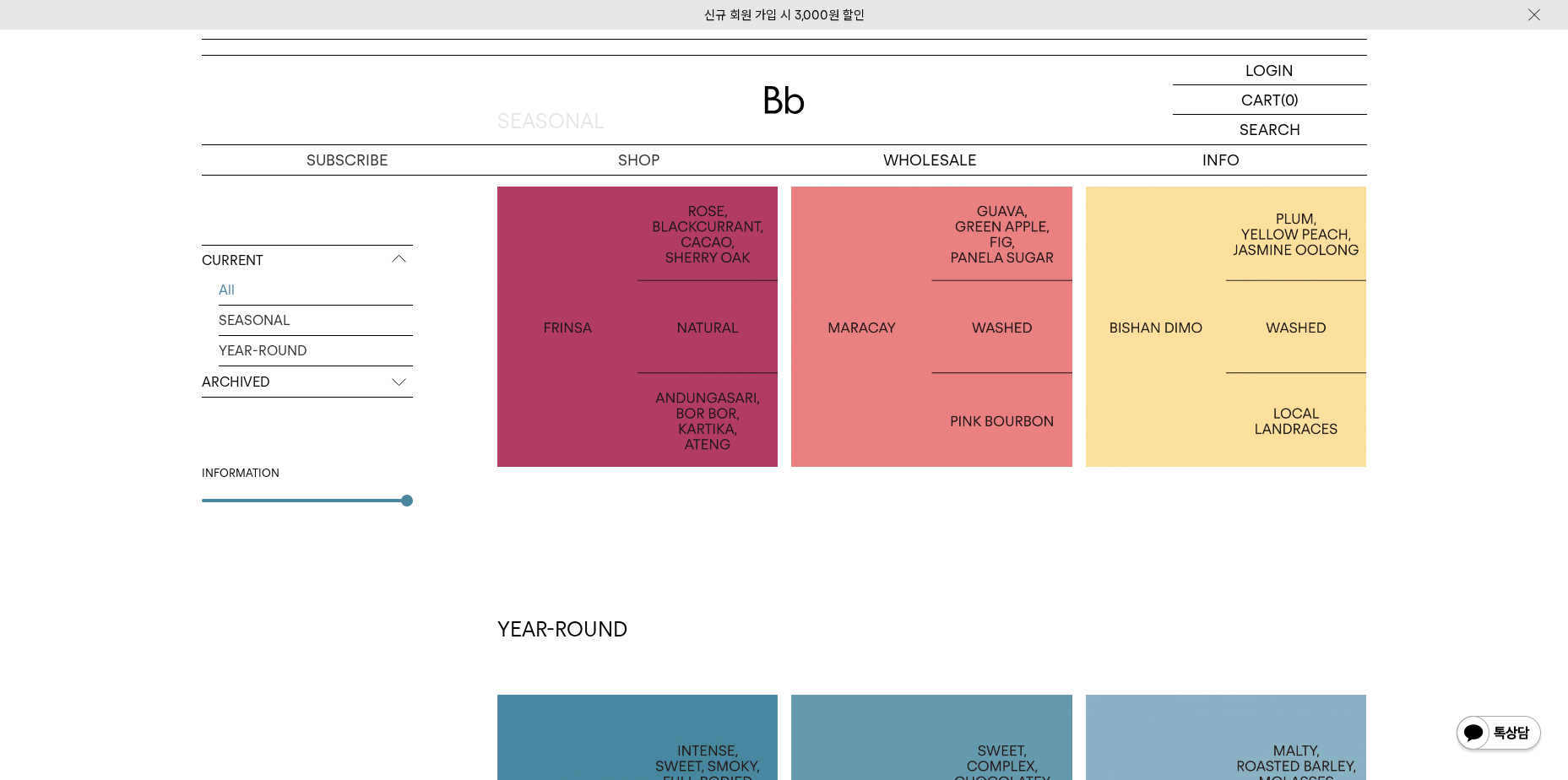
click at [1101, 400] on div at bounding box center [1227, 327] width 282 height 282
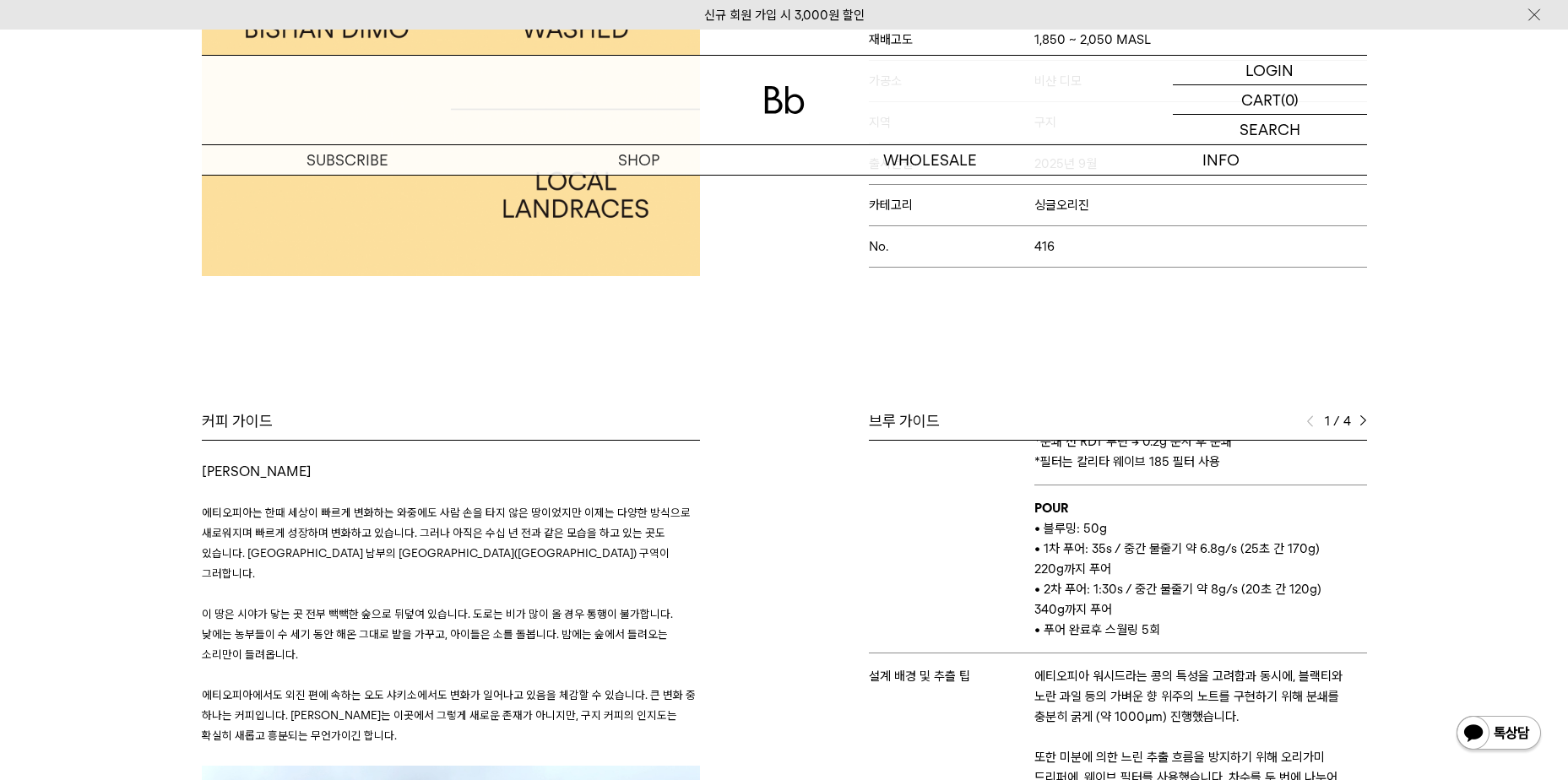
scroll to position [464, 0]
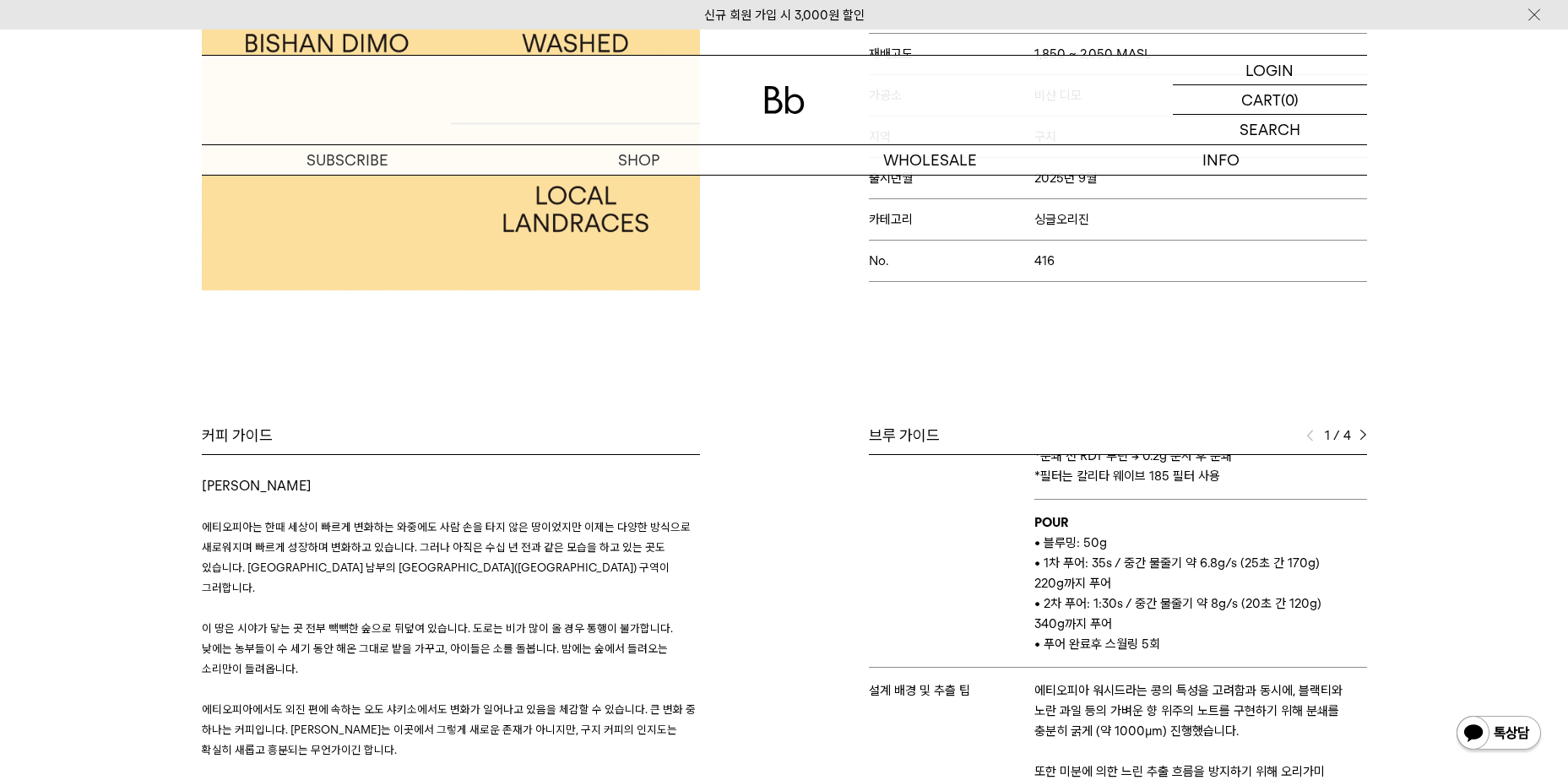
click at [1360, 441] on img at bounding box center [1364, 436] width 8 height 12
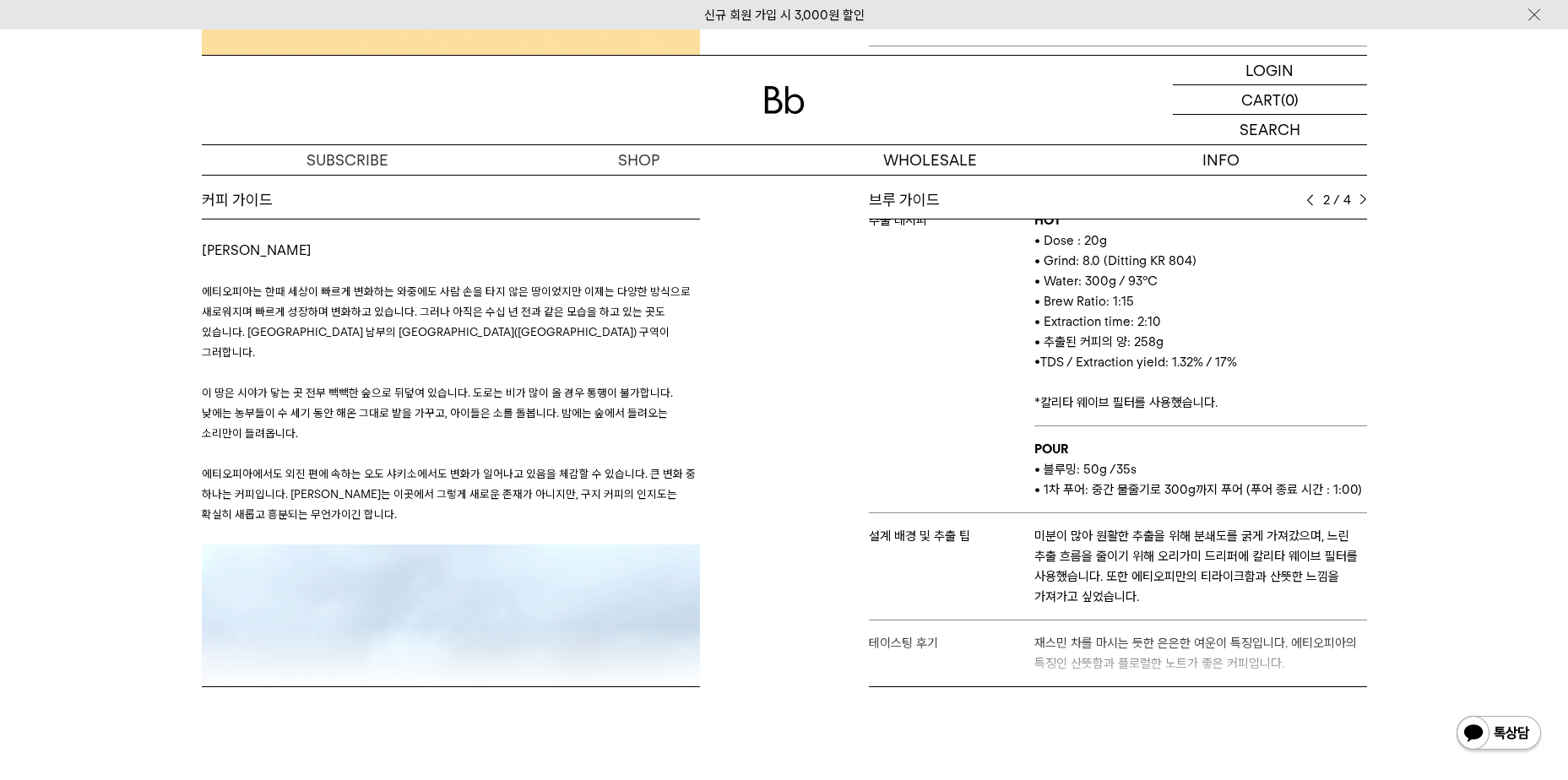
scroll to position [634, 0]
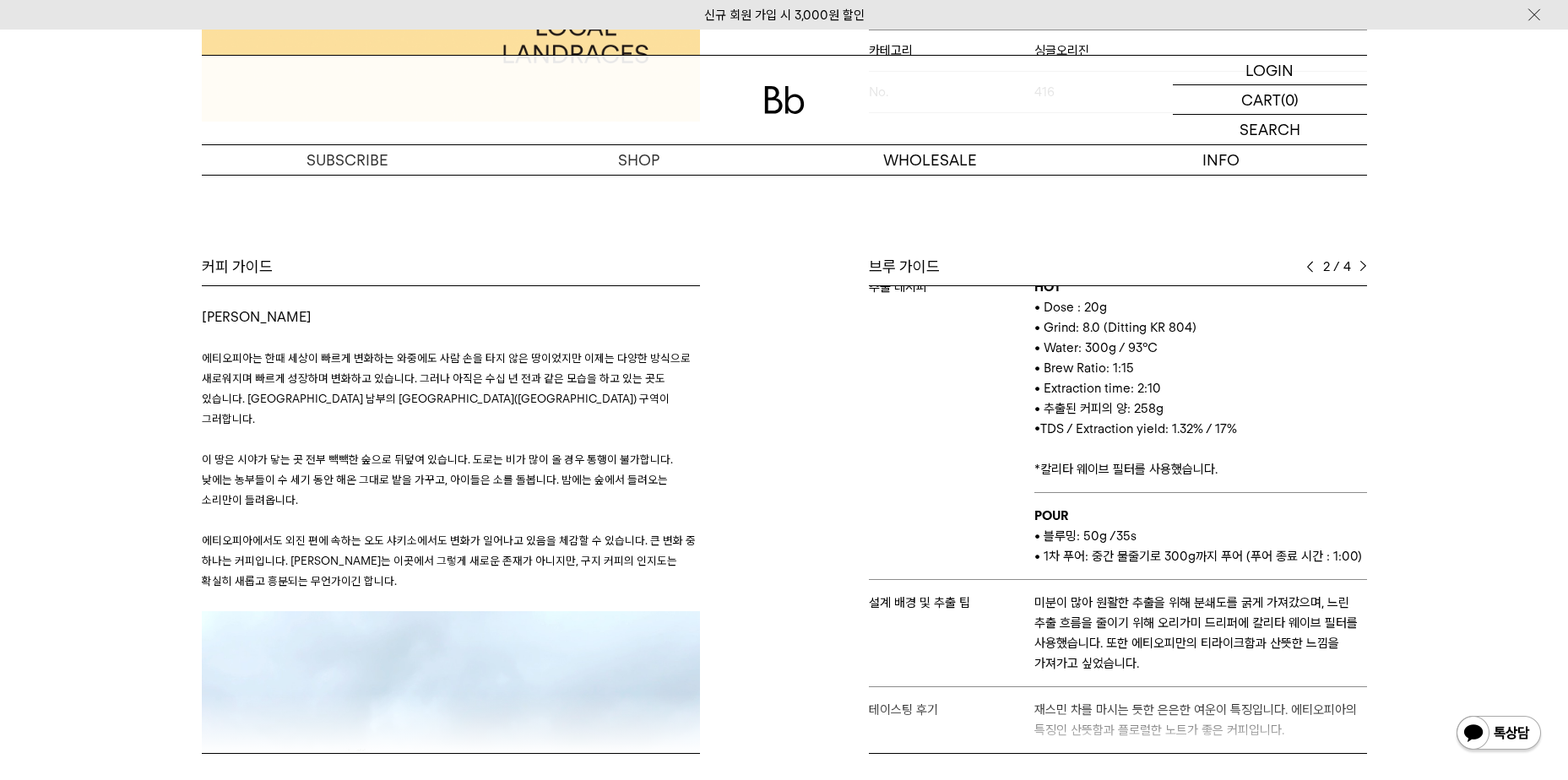
click at [1361, 270] on img at bounding box center [1364, 267] width 8 height 12
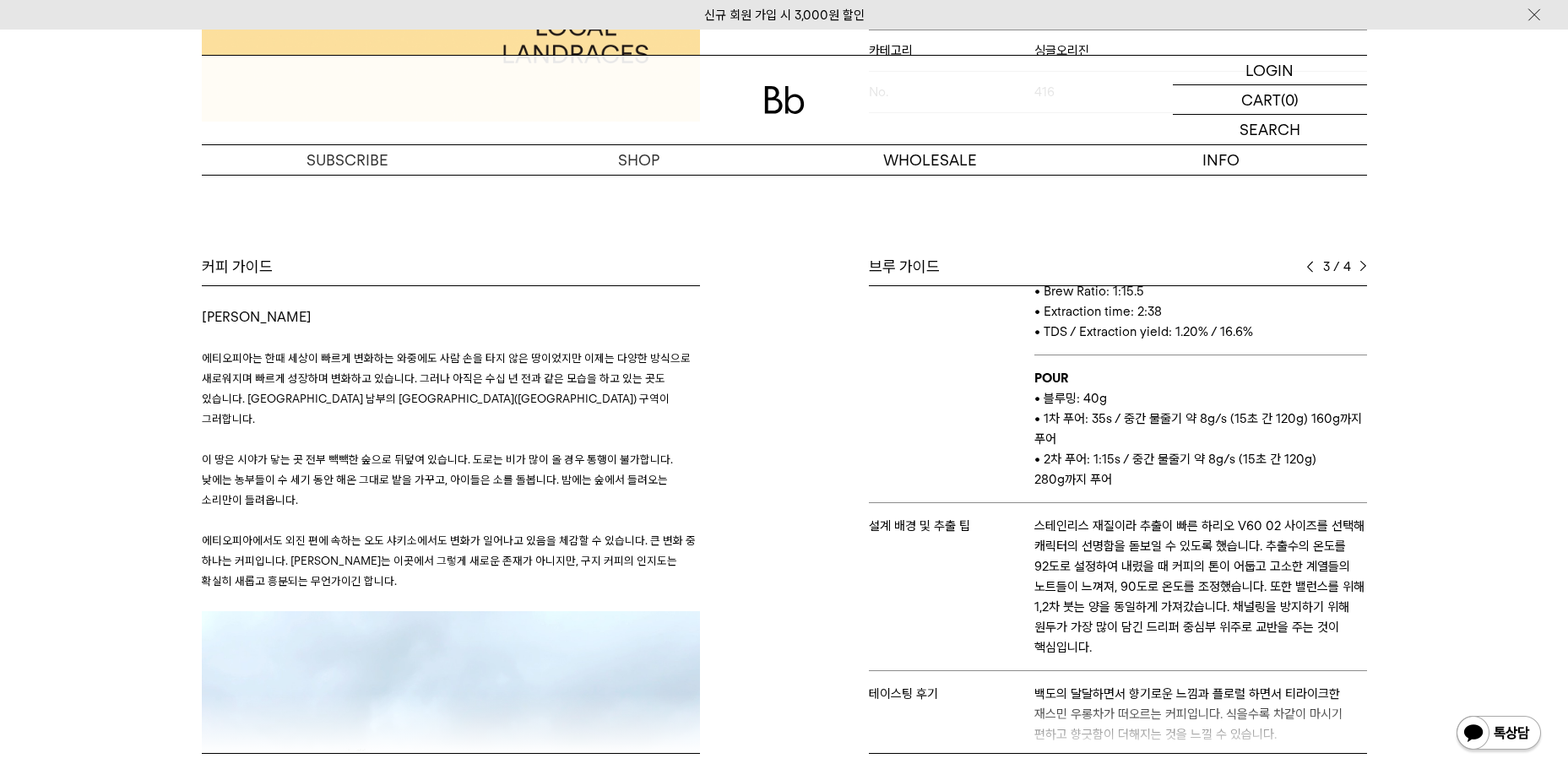
scroll to position [170, 0]
click at [1271, 78] on p "로그인" at bounding box center [1270, 70] width 40 height 28
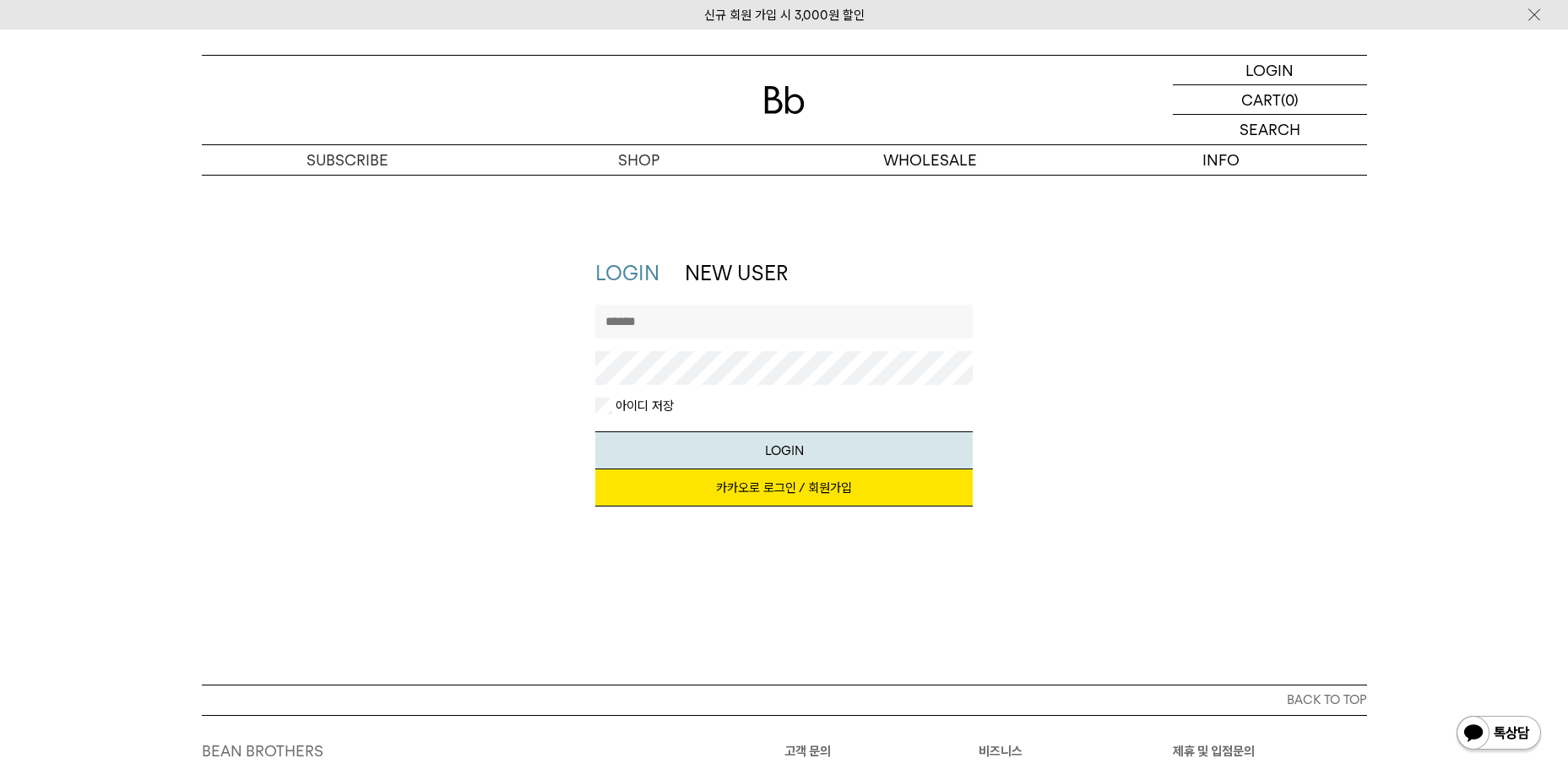
click at [755, 478] on link "카카오로 로그인 / 회원가입" at bounding box center [784, 489] width 378 height 37
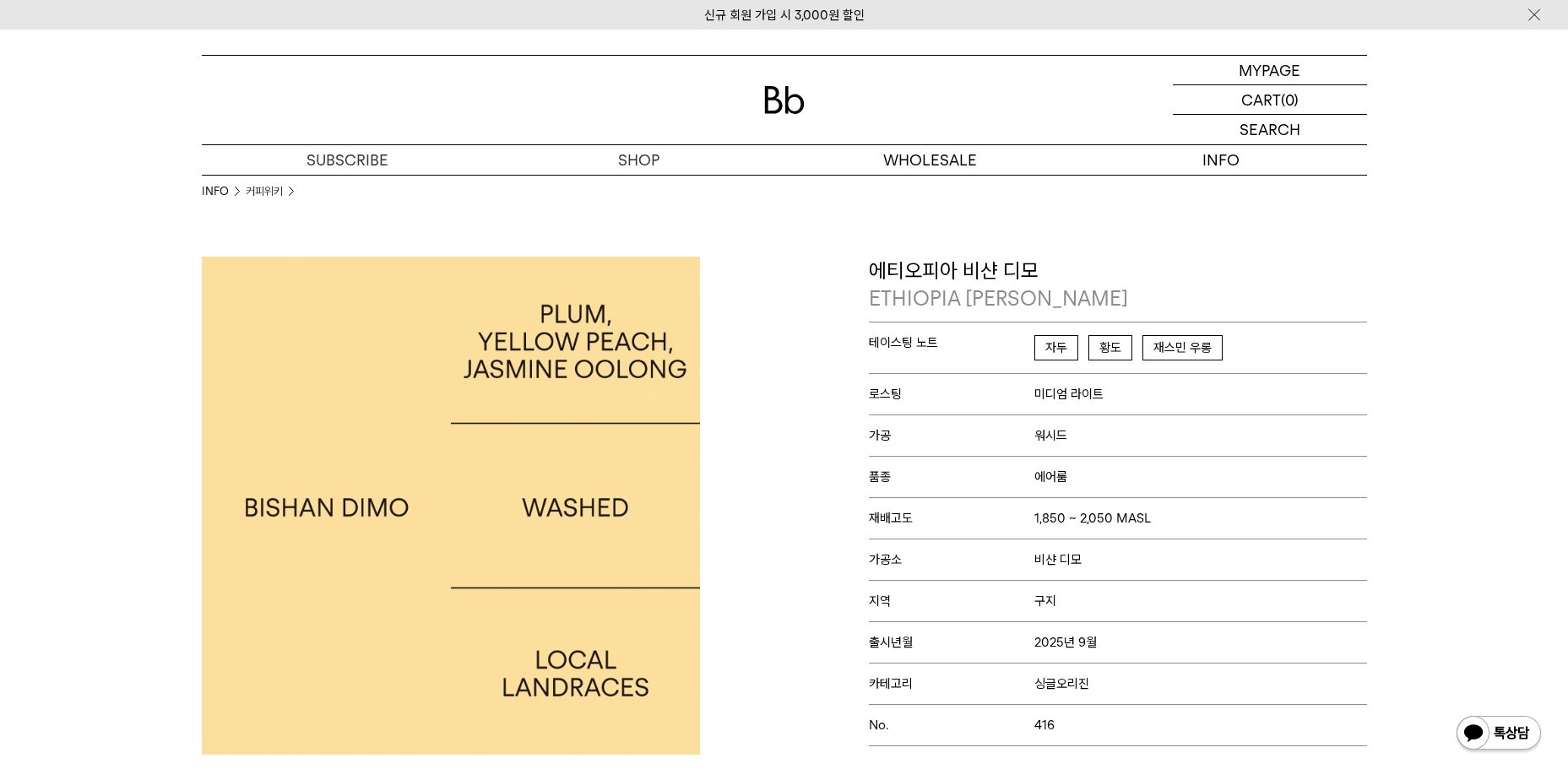
click at [620, 99] on div at bounding box center [785, 100] width 1166 height 88
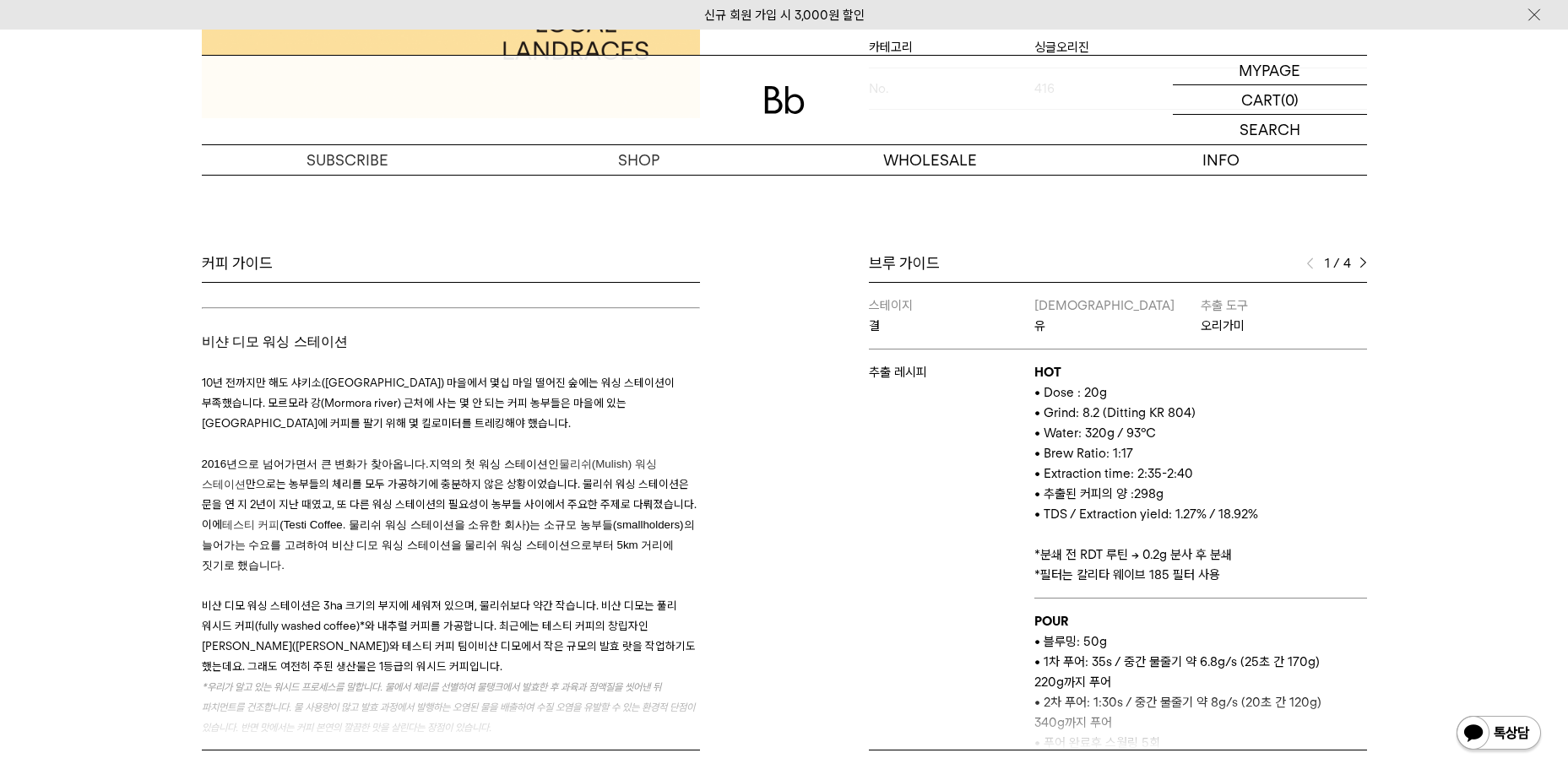
scroll to position [676, 0]
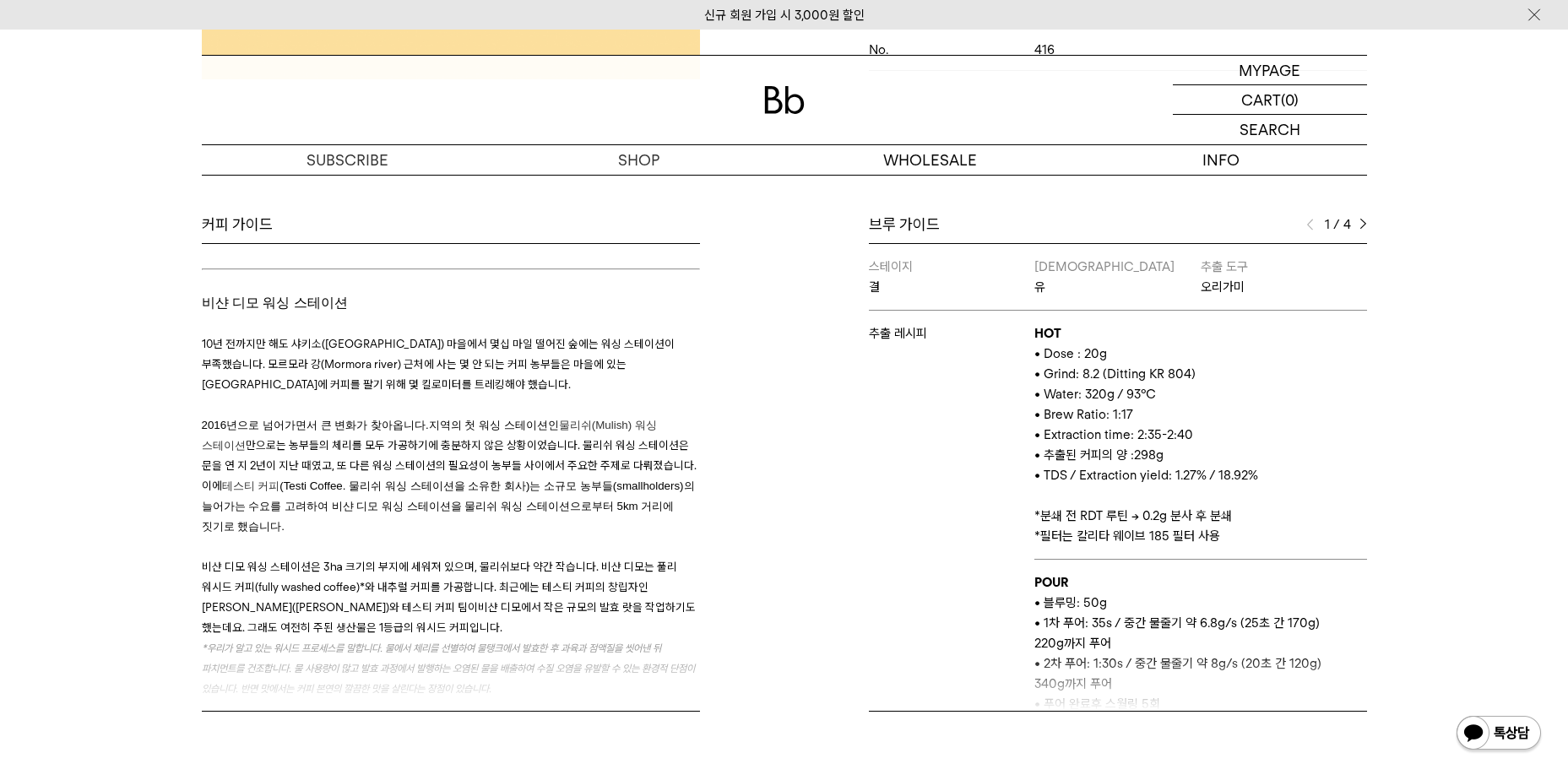
click at [1364, 215] on div "1 / 4" at bounding box center [1337, 225] width 61 height 21
drag, startPoint x: 1364, startPoint y: 215, endPoint x: 1362, endPoint y: 227, distance: 12.2
click at [1362, 227] on img at bounding box center [1364, 225] width 8 height 12
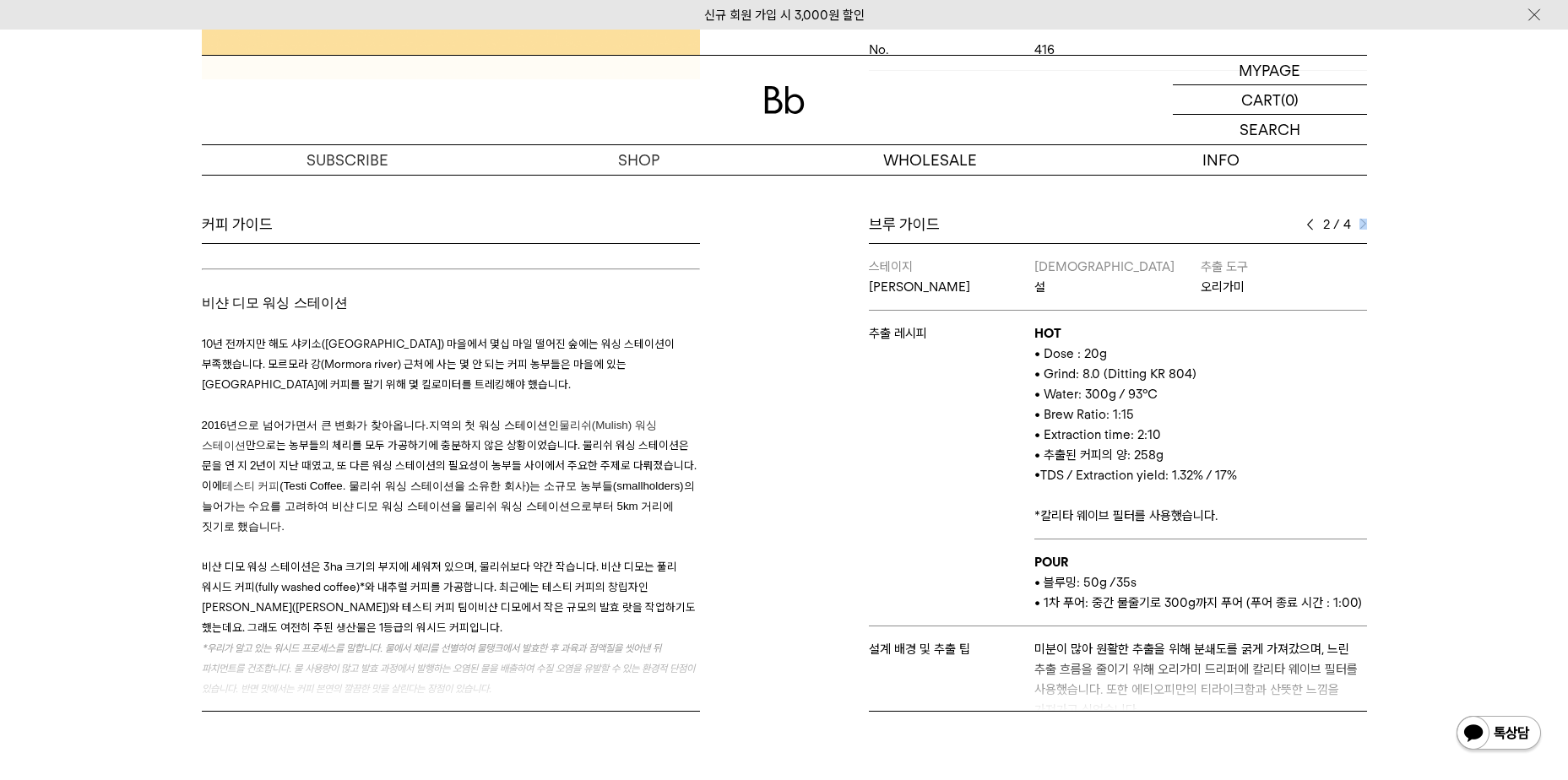
click at [1362, 227] on img at bounding box center [1364, 225] width 8 height 12
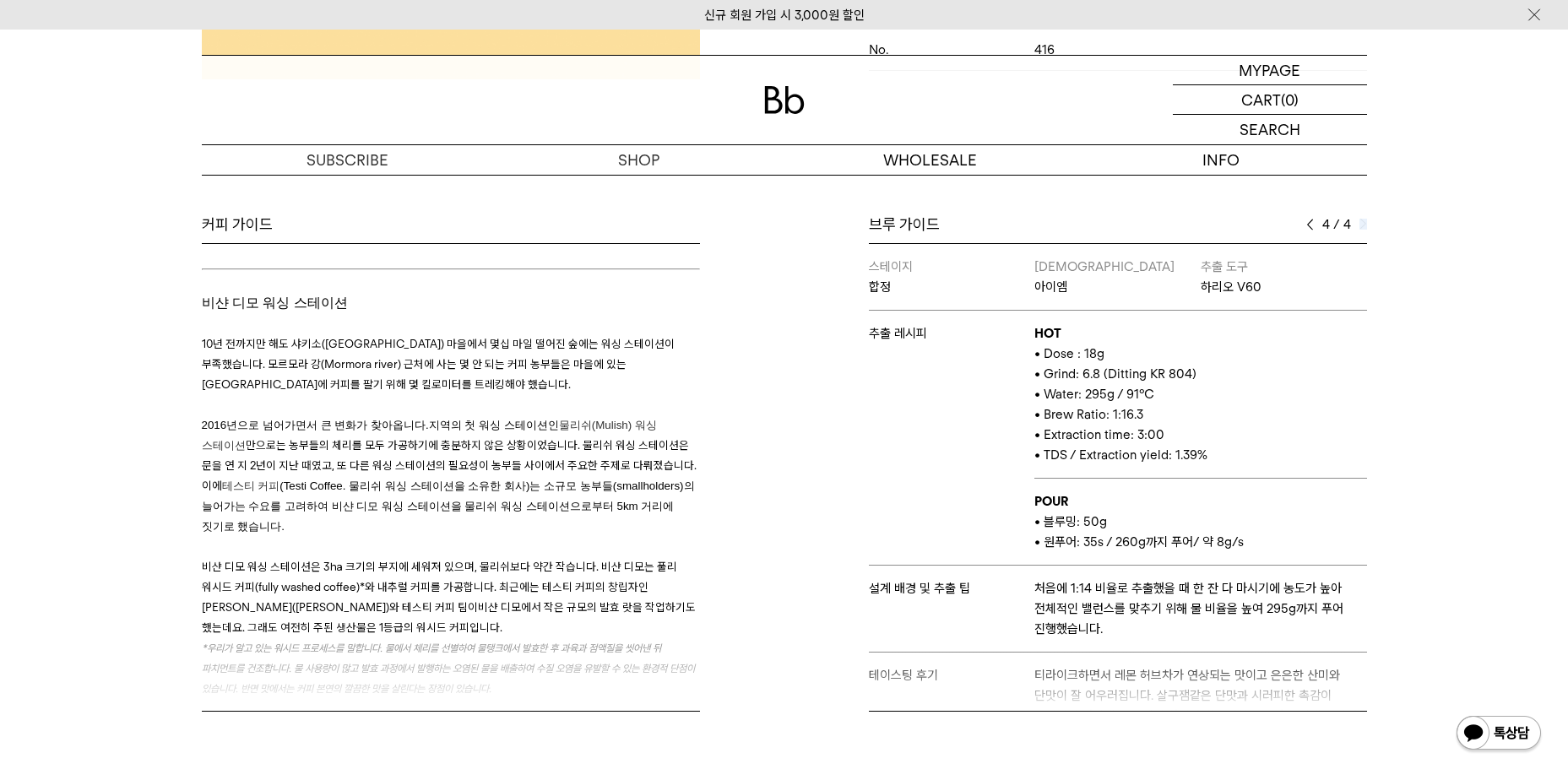
click at [1362, 227] on img at bounding box center [1364, 225] width 8 height 12
